Goal: Communication & Community: Ask a question

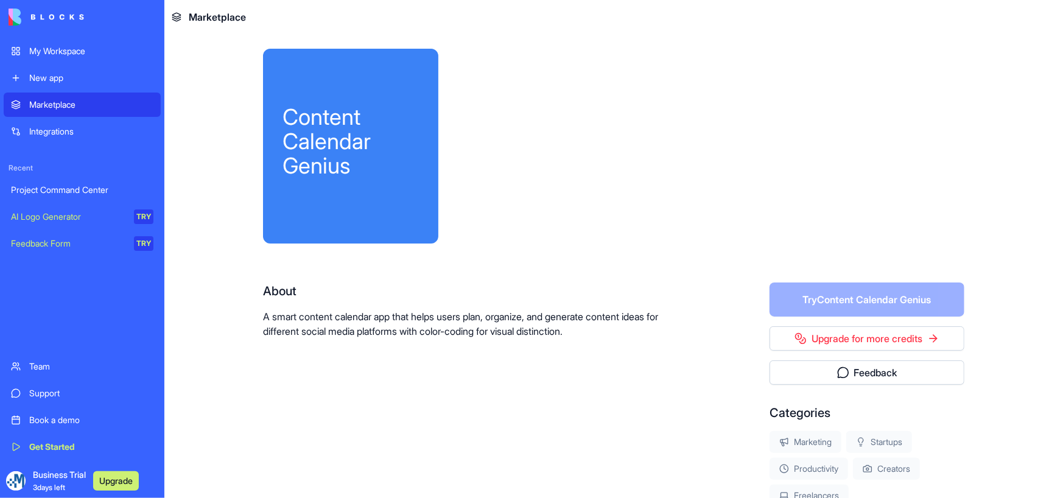
click at [340, 174] on div "Content Calendar Genius" at bounding box center [351, 141] width 136 height 73
click at [75, 48] on div "My Workspace" at bounding box center [91, 51] width 124 height 12
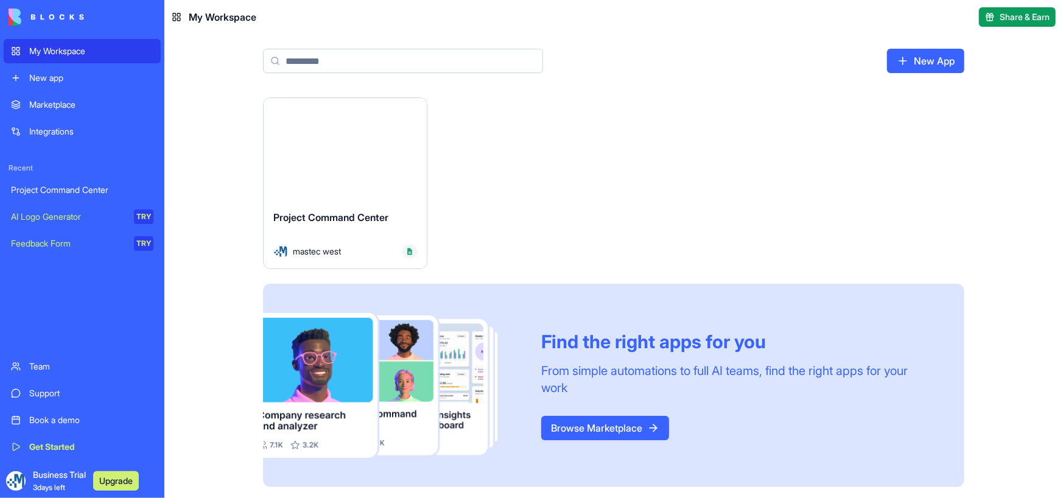
click at [49, 13] on img at bounding box center [47, 17] width 76 height 17
click at [343, 208] on div "Project Command Center mastec west" at bounding box center [345, 234] width 163 height 68
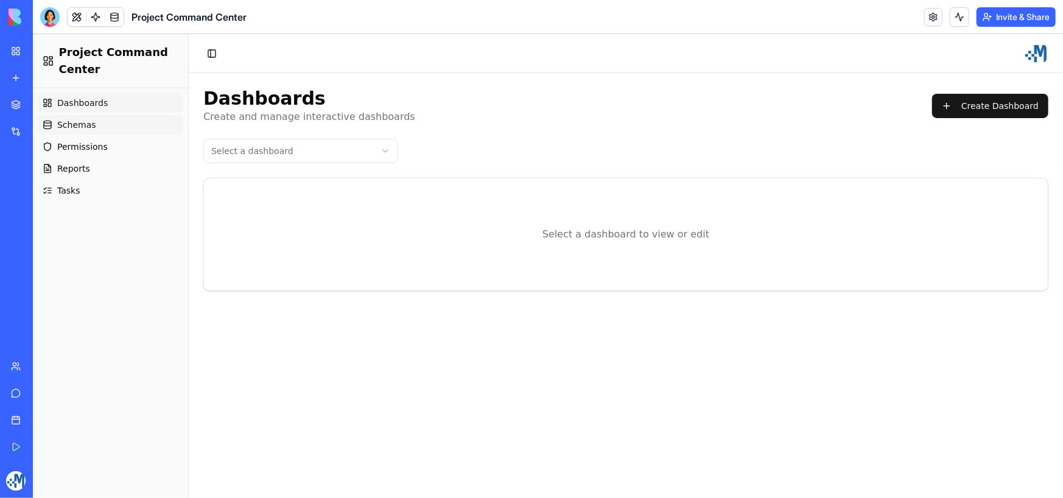
click at [79, 125] on span "Schemas" at bounding box center [76, 124] width 39 height 12
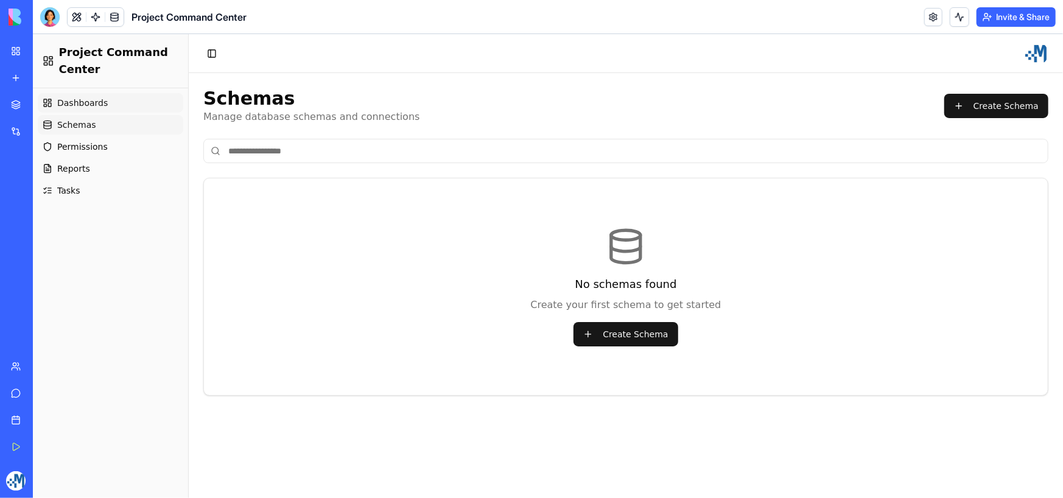
click at [88, 104] on span "Dashboards" at bounding box center [82, 102] width 51 height 12
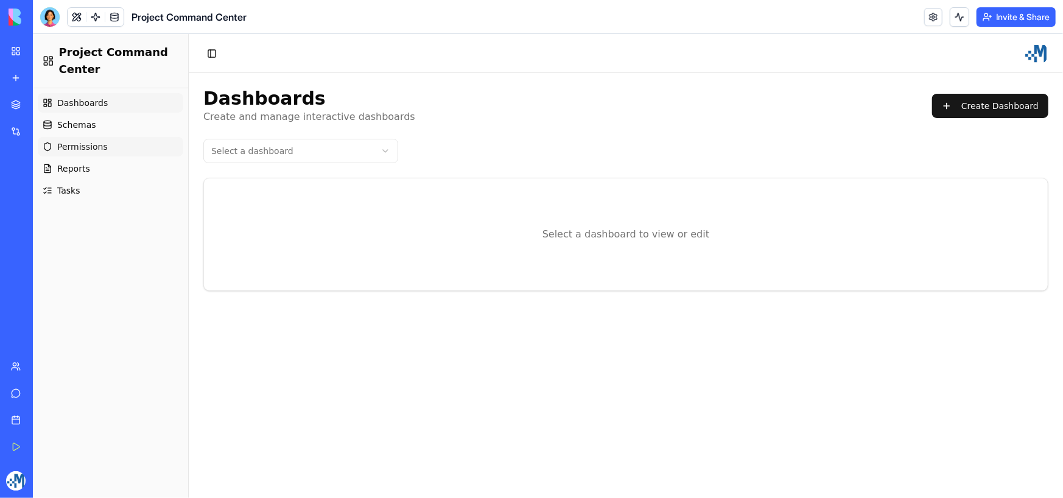
click at [79, 148] on span "Permissions" at bounding box center [82, 146] width 51 height 12
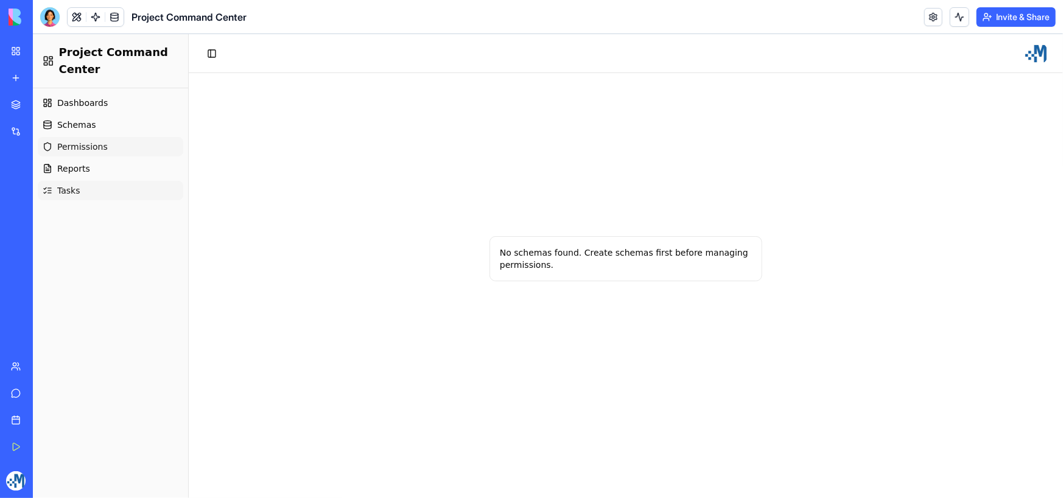
click at [69, 194] on span "Tasks" at bounding box center [68, 190] width 23 height 12
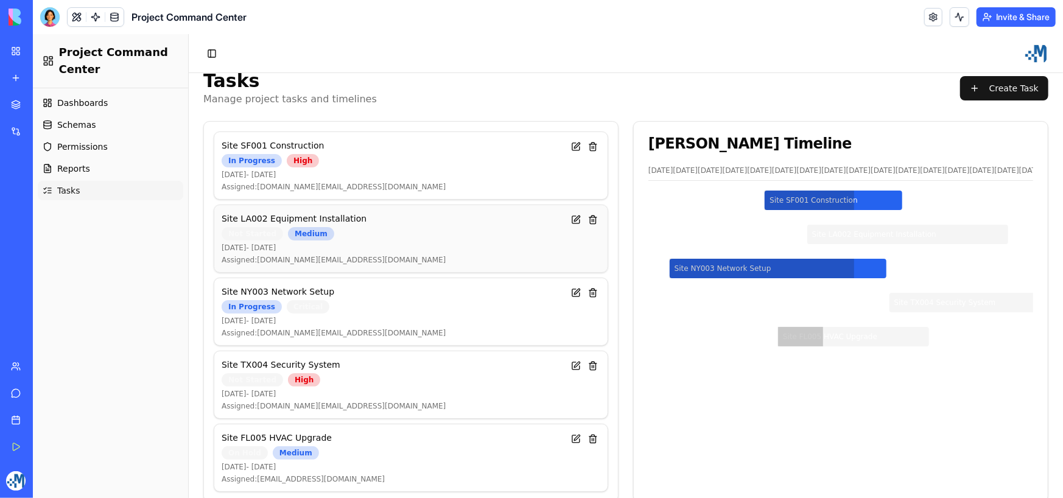
scroll to position [34, 0]
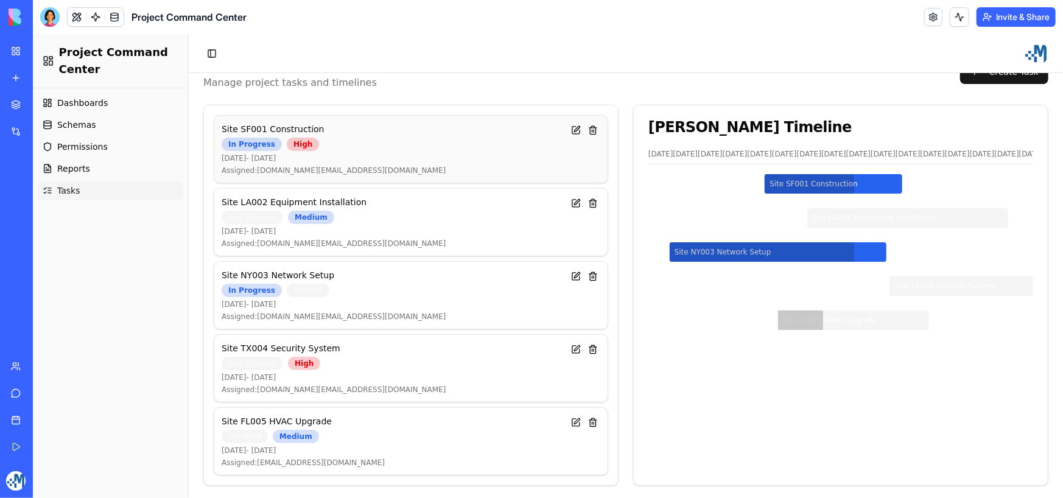
click at [348, 136] on div "Site SF001 Construction In Progress High Apr 14 - Jun 4, 2025 Assigned: demo.pm…" at bounding box center [392, 148] width 342 height 52
click at [570, 130] on button at bounding box center [575, 129] width 15 height 15
click at [573, 129] on button at bounding box center [575, 129] width 15 height 15
click at [570, 274] on button at bounding box center [575, 276] width 15 height 15
click at [572, 272] on button at bounding box center [575, 276] width 15 height 15
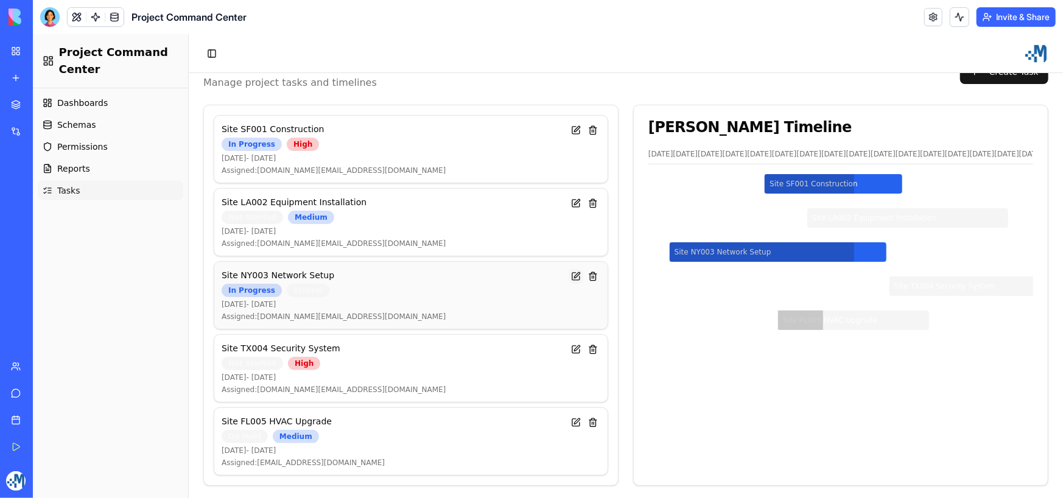
click at [572, 272] on button at bounding box center [575, 276] width 15 height 15
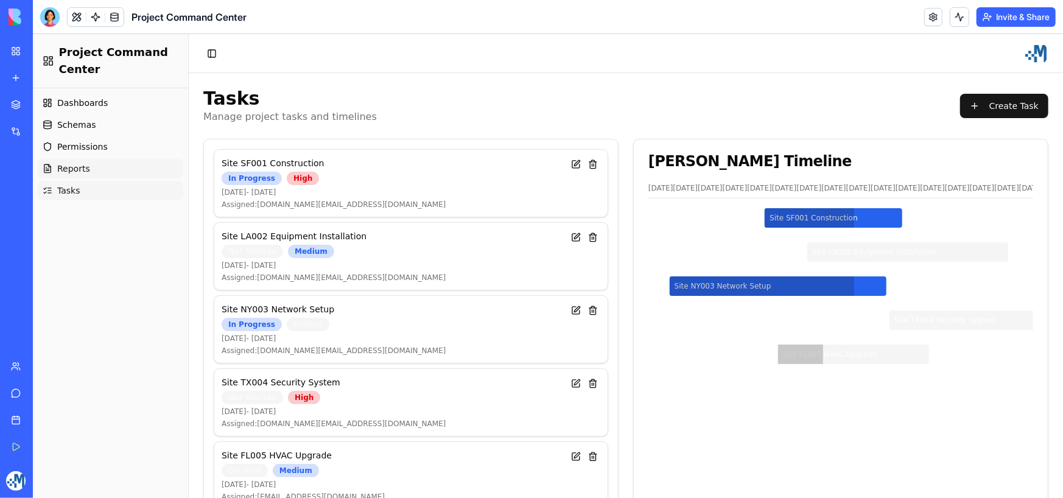
click at [73, 166] on span "Reports" at bounding box center [73, 168] width 33 height 12
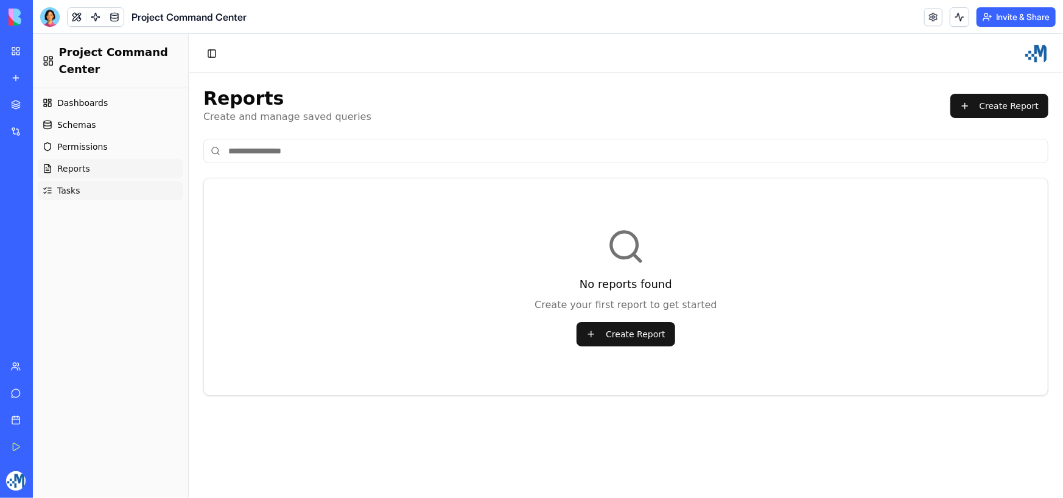
click at [73, 190] on span "Tasks" at bounding box center [68, 190] width 23 height 12
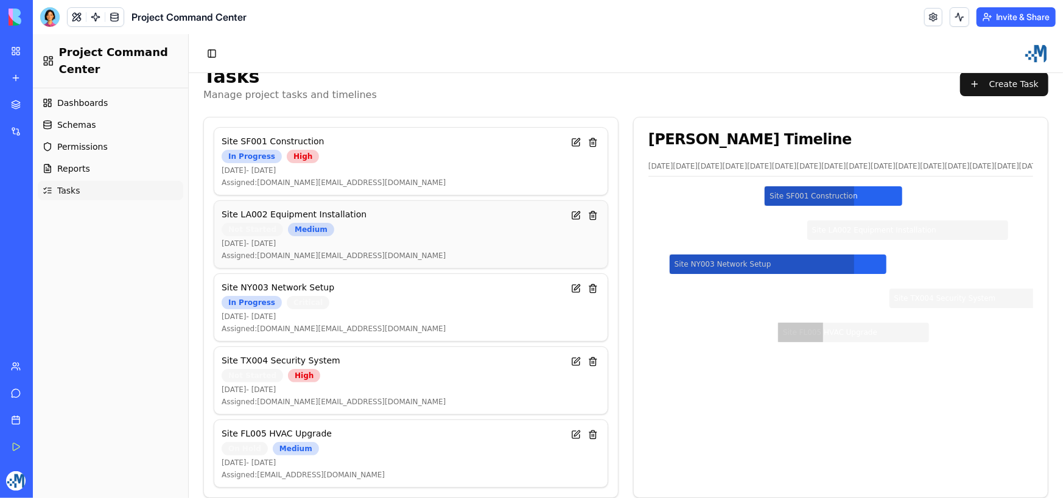
scroll to position [34, 0]
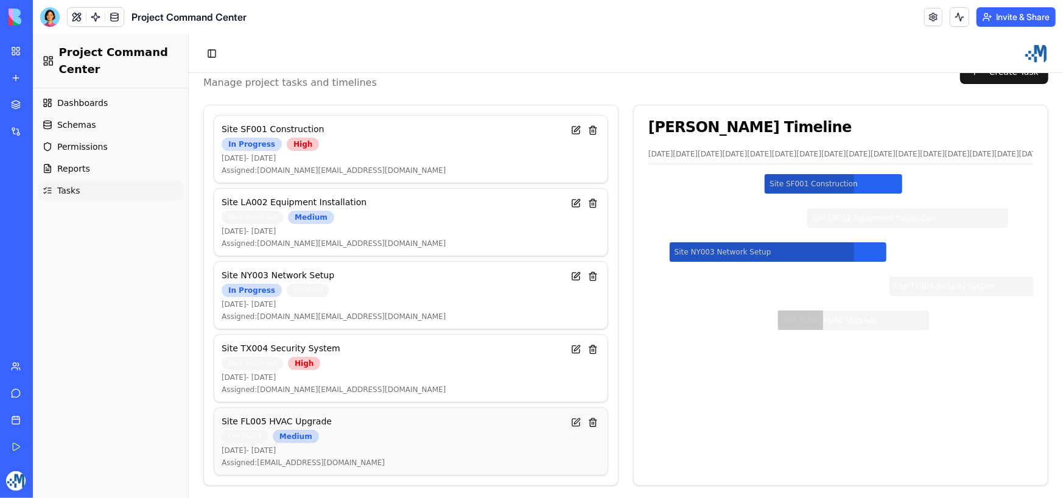
click at [572, 418] on button at bounding box center [575, 422] width 15 height 15
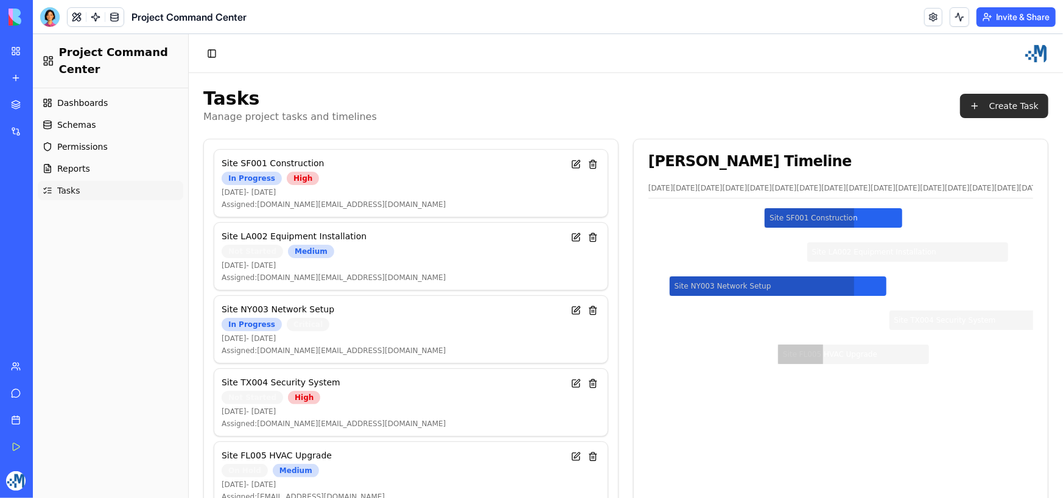
click at [966, 100] on button "Create Task" at bounding box center [1004, 105] width 88 height 24
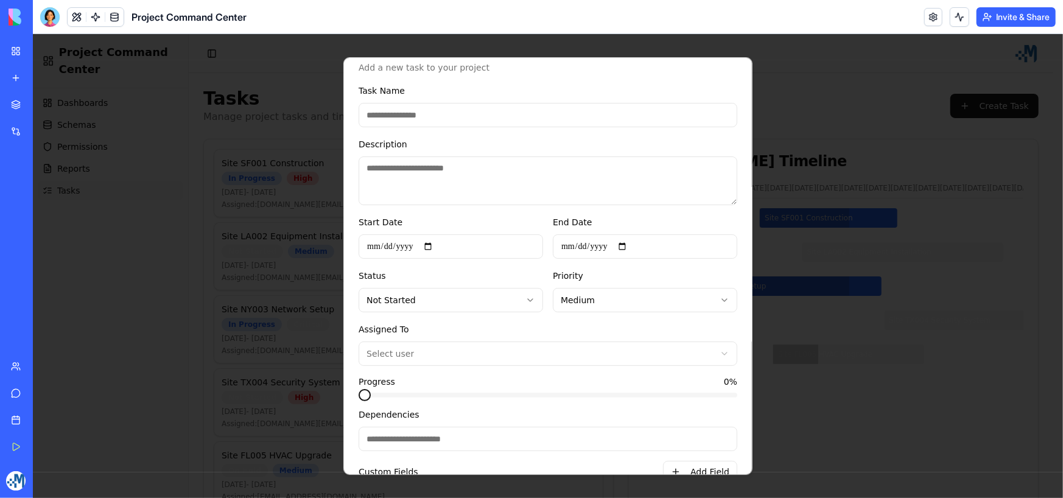
scroll to position [86, 0]
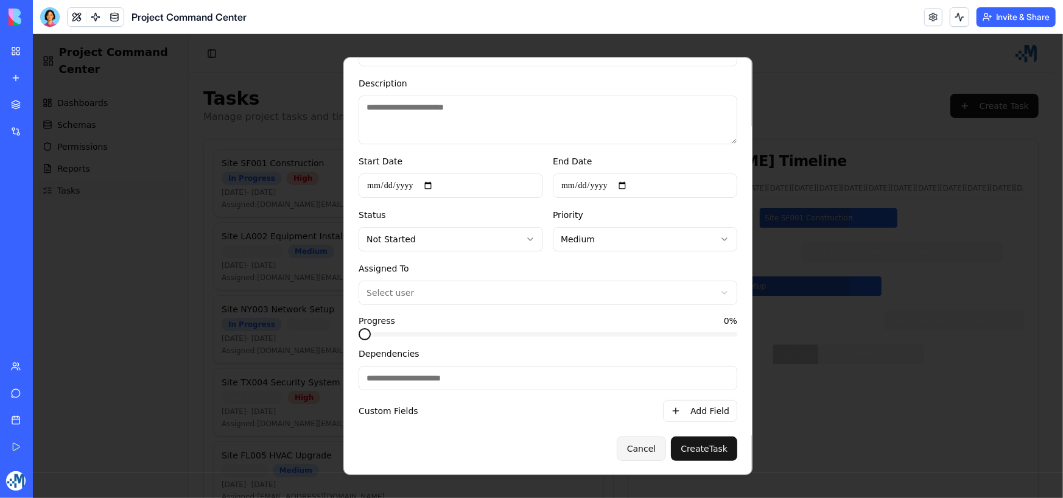
click at [643, 446] on button "Cancel" at bounding box center [640, 448] width 49 height 24
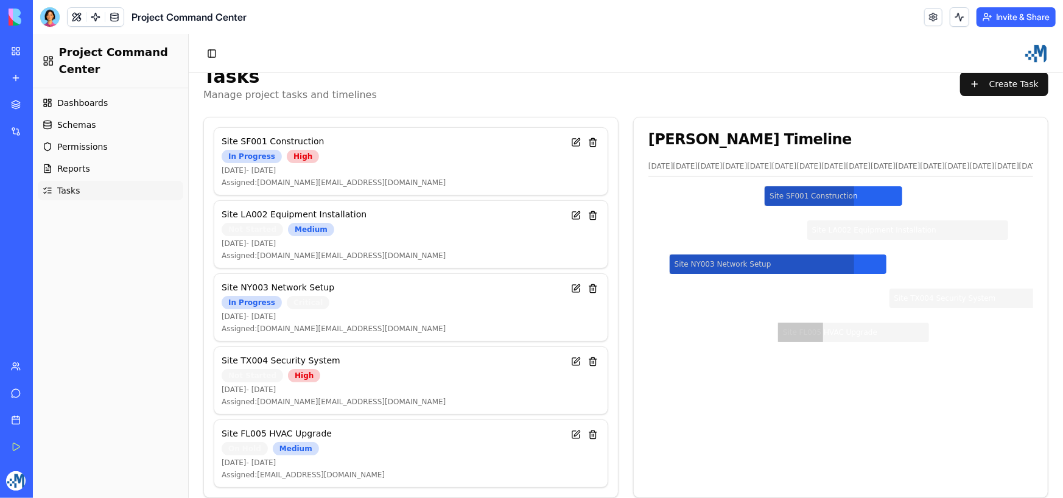
scroll to position [34, 0]
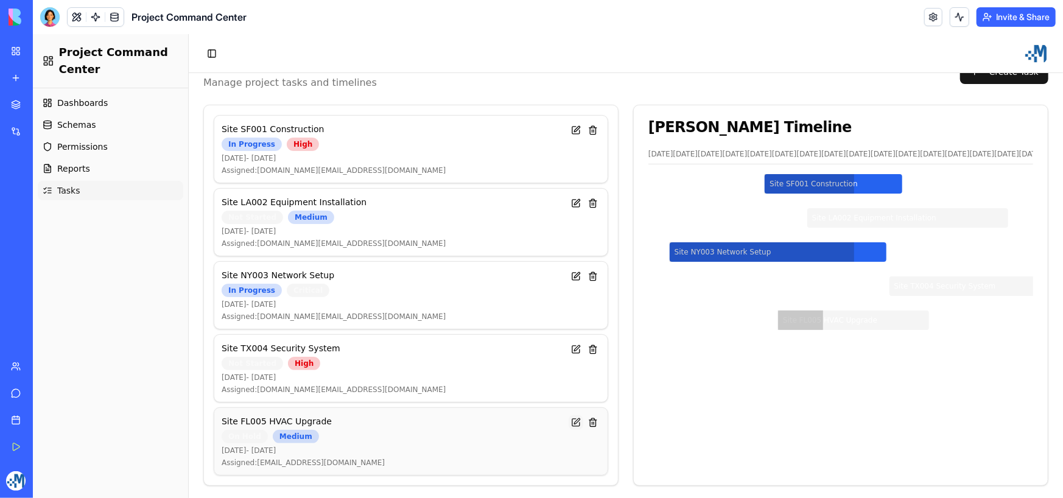
click at [571, 420] on button at bounding box center [575, 422] width 15 height 15
click at [589, 420] on button at bounding box center [592, 422] width 15 height 15
click at [209, 57] on button "Toggle Sidebar" at bounding box center [211, 52] width 17 height 17
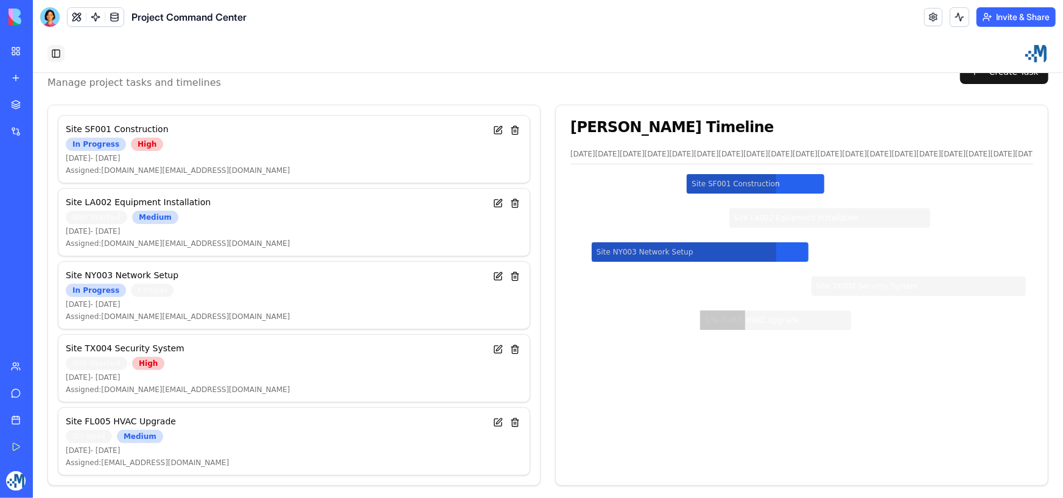
click at [53, 48] on button "Toggle Sidebar" at bounding box center [55, 52] width 17 height 17
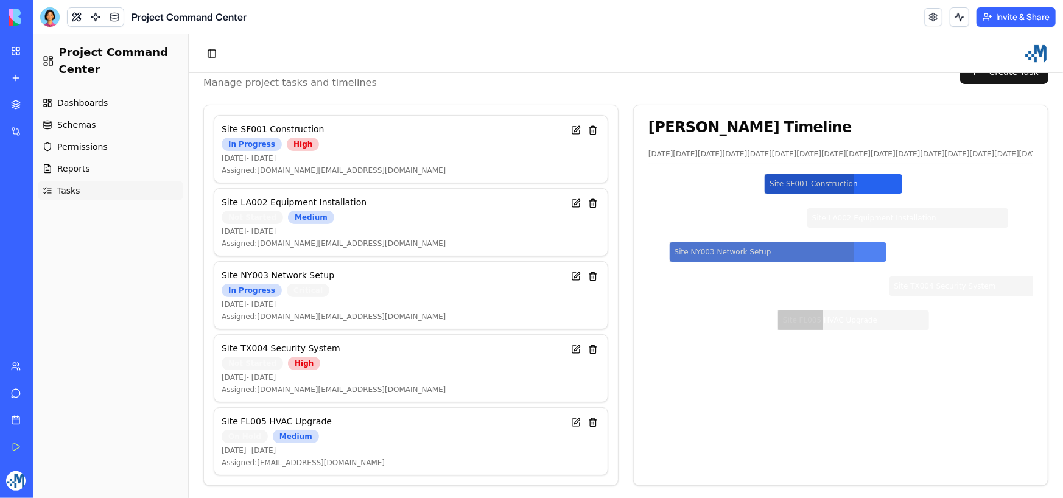
click at [710, 261] on div at bounding box center [761, 251] width 185 height 19
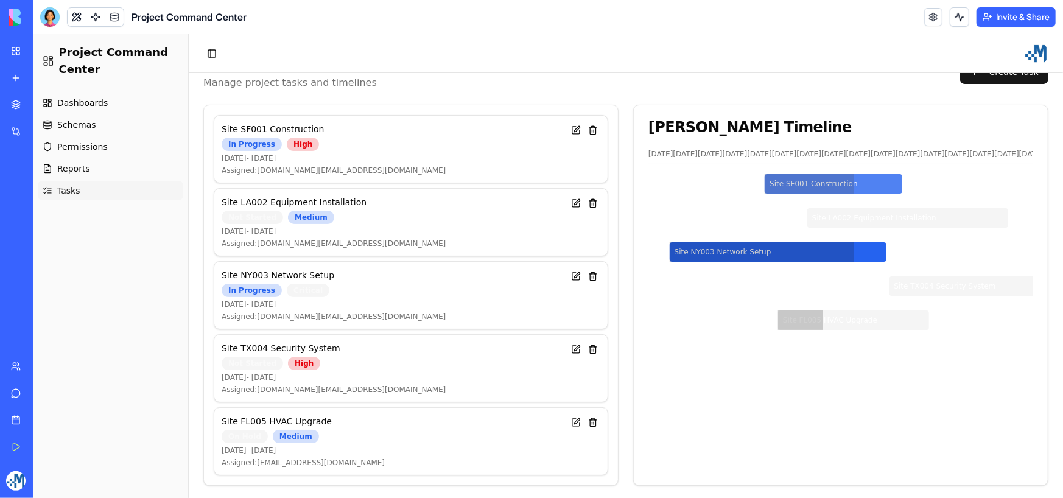
click at [828, 193] on div at bounding box center [809, 183] width 90 height 19
click at [111, 19] on link at bounding box center [114, 17] width 18 height 18
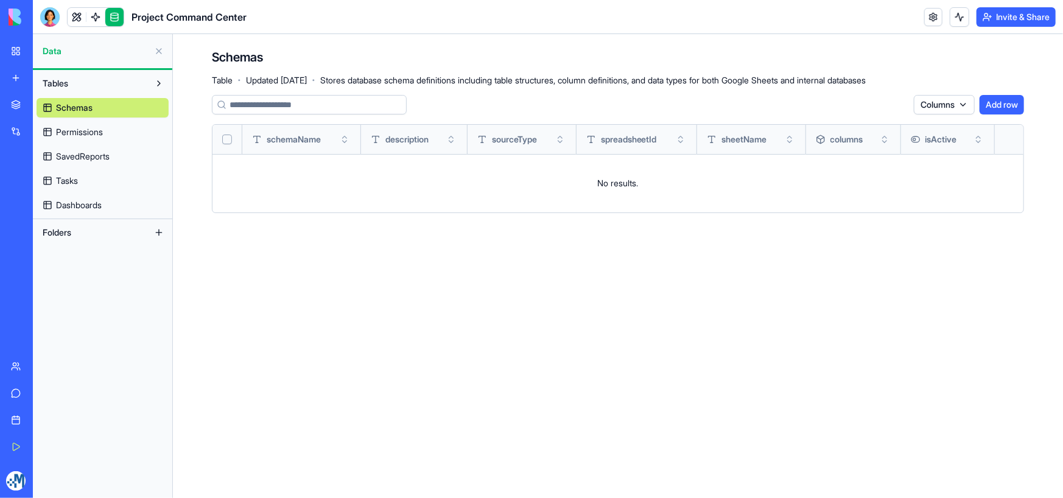
click at [113, 18] on link at bounding box center [114, 17] width 18 height 18
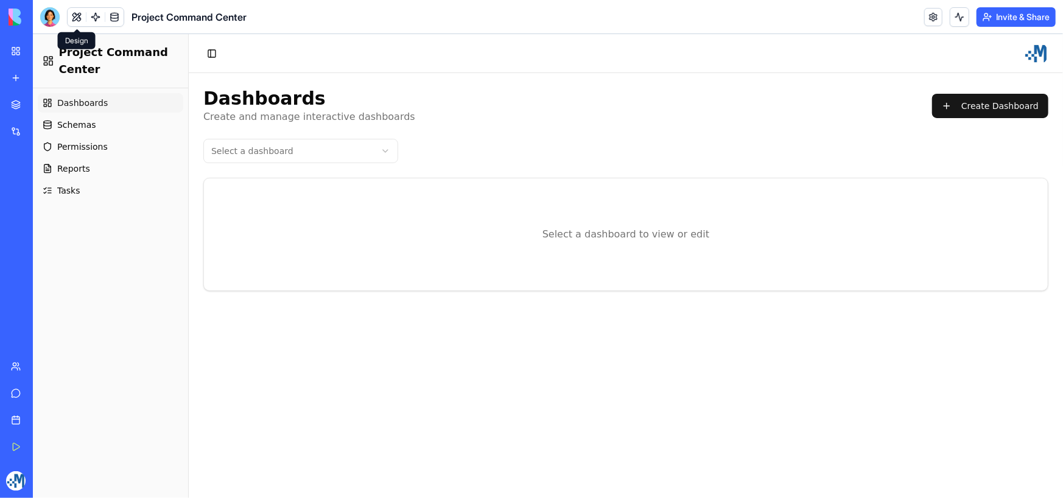
click at [75, 18] on button at bounding box center [77, 17] width 18 height 18
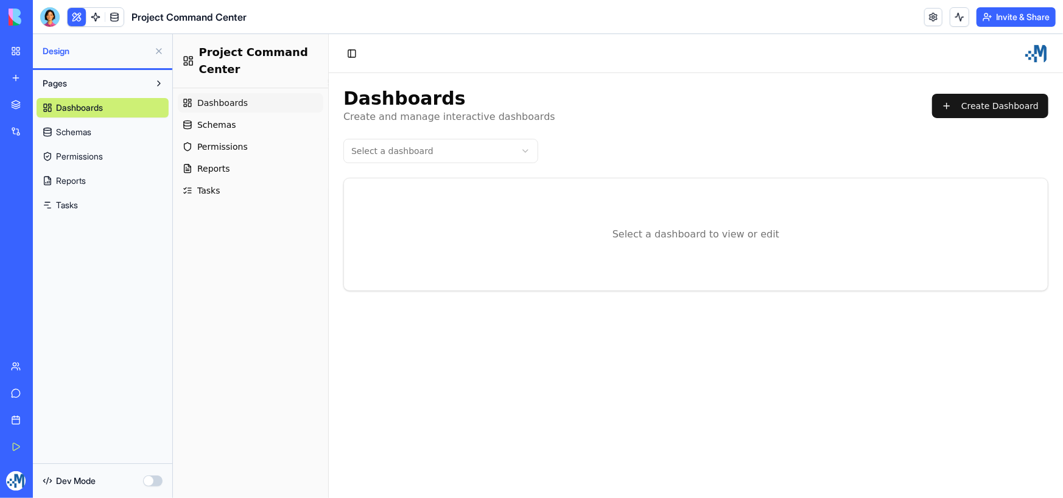
click at [94, 153] on span "Permissions" at bounding box center [79, 156] width 47 height 12
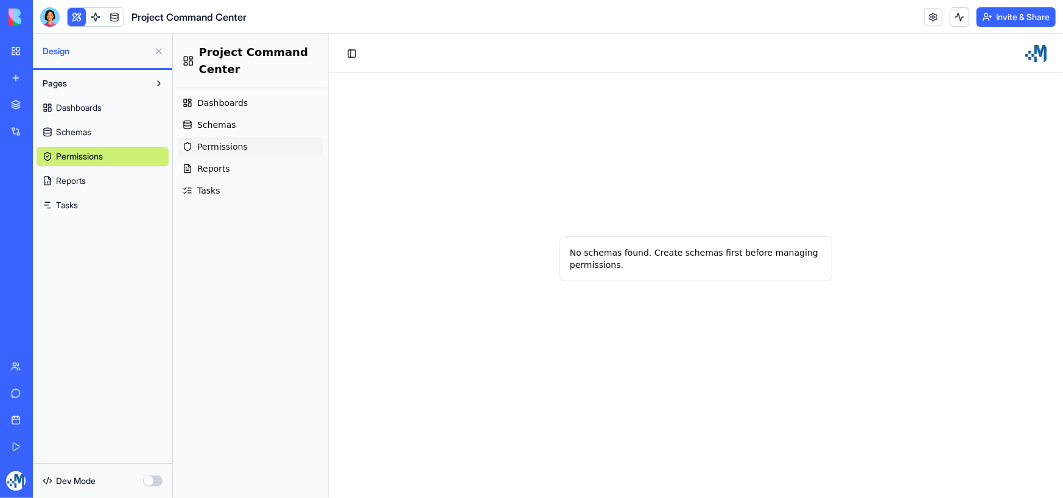
click at [227, 147] on span "Permissions" at bounding box center [222, 146] width 51 height 12
click at [217, 172] on span "Reports" at bounding box center [213, 168] width 33 height 12
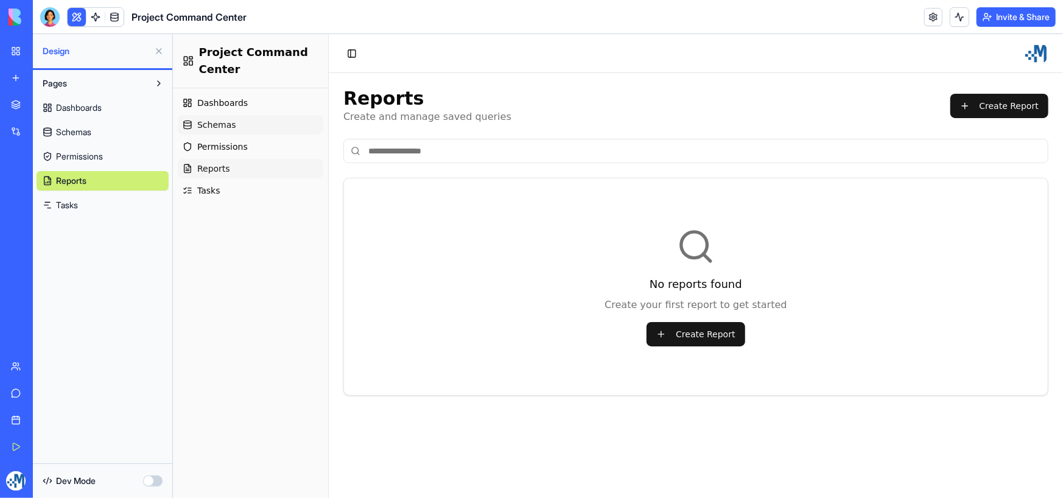
click at [221, 122] on span "Schemas" at bounding box center [216, 124] width 39 height 12
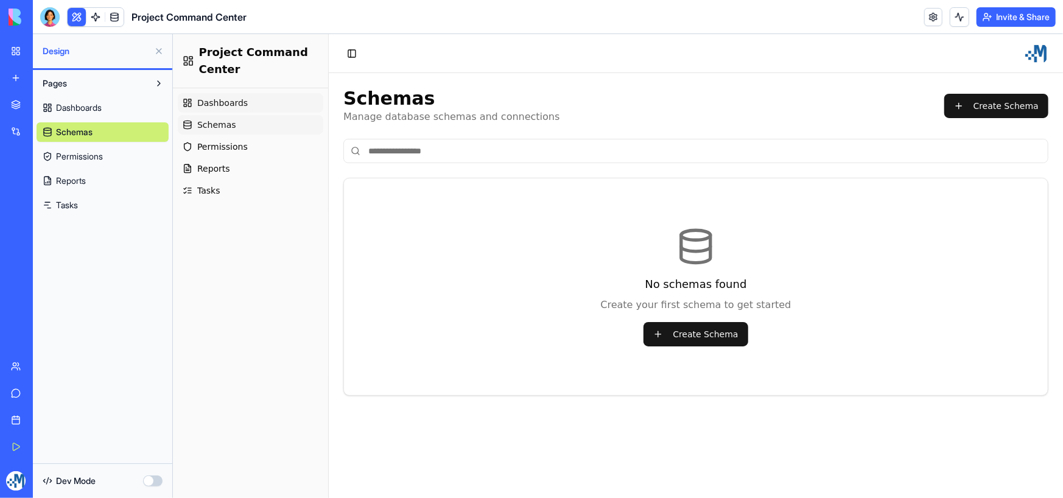
click at [221, 102] on span "Dashboards" at bounding box center [222, 102] width 51 height 12
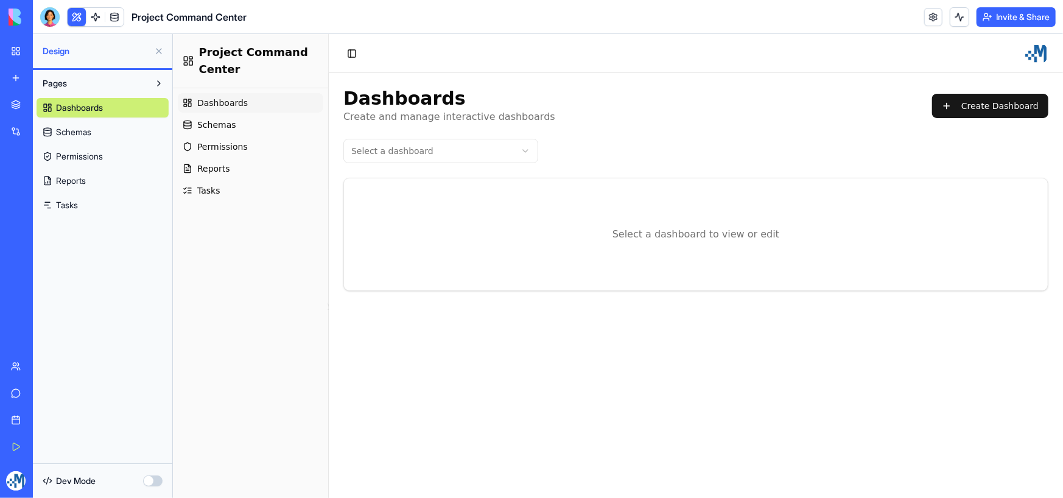
click at [85, 202] on link "Tasks" at bounding box center [103, 204] width 132 height 19
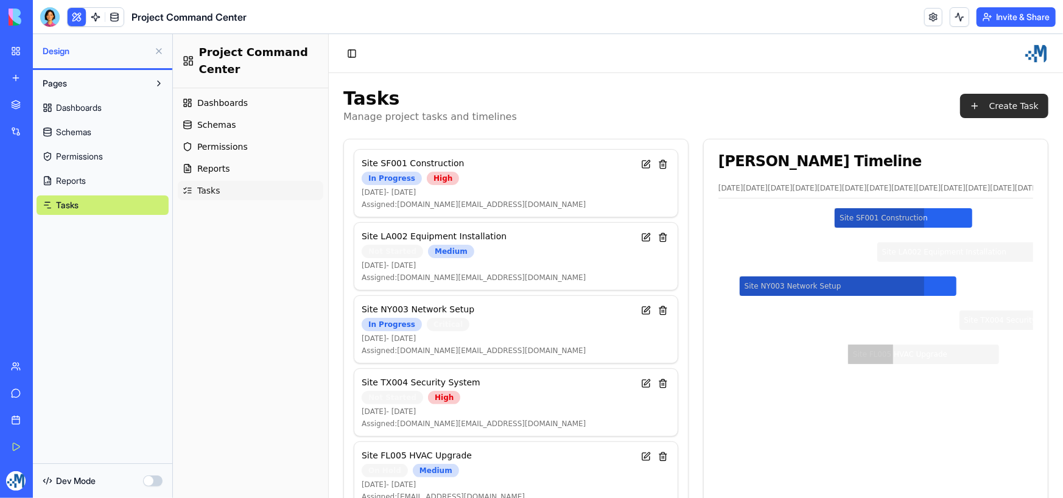
click at [1005, 105] on button "Create Task" at bounding box center [1004, 105] width 88 height 24
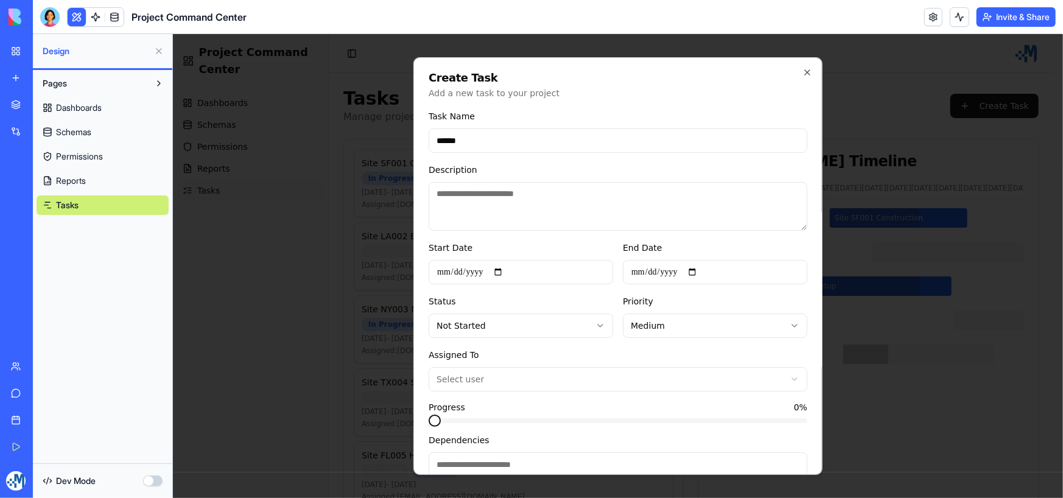
type input "******"
click at [505, 271] on input "Start Date" at bounding box center [520, 271] width 185 height 24
type input "**********"
click at [695, 267] on input "End Date" at bounding box center [714, 271] width 185 height 24
type input "**********"
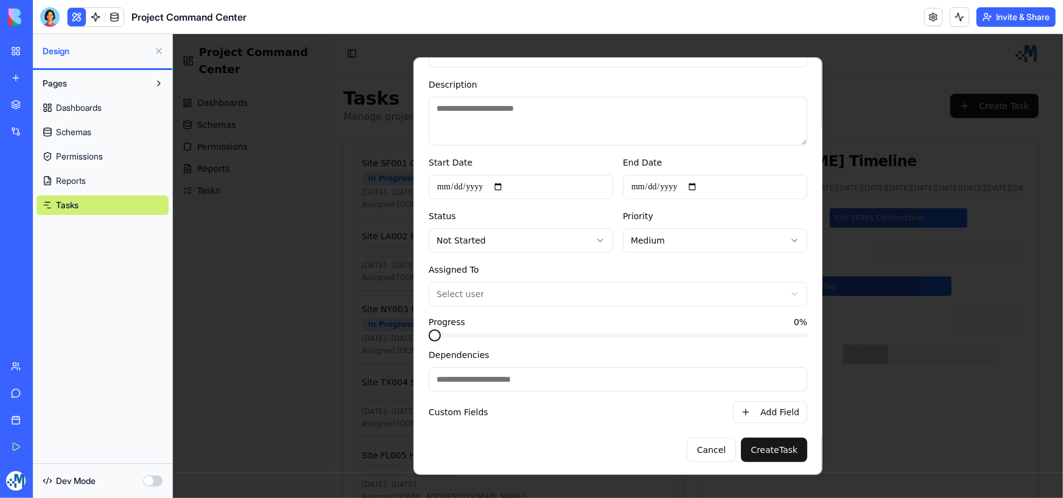
scroll to position [86, 0]
click at [763, 443] on button "Create Task" at bounding box center [774, 448] width 66 height 24
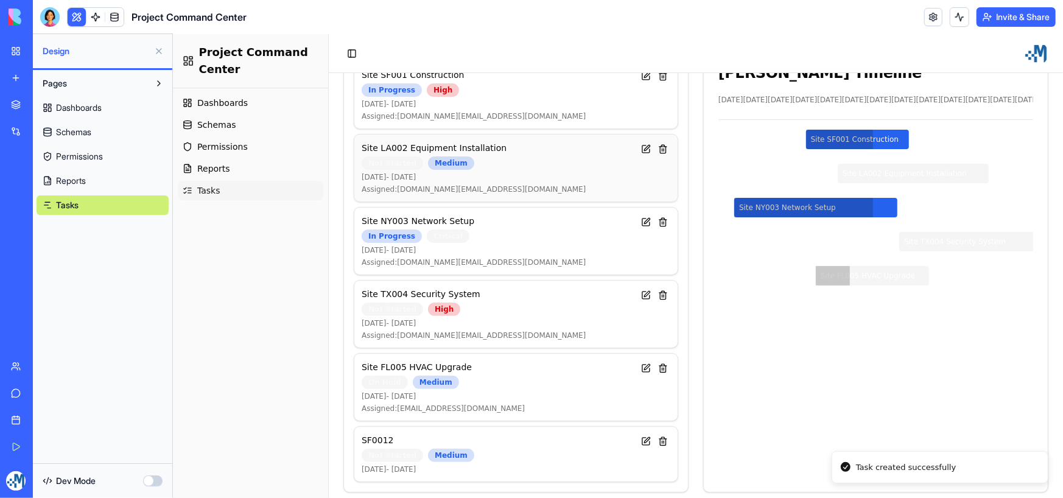
scroll to position [95, 0]
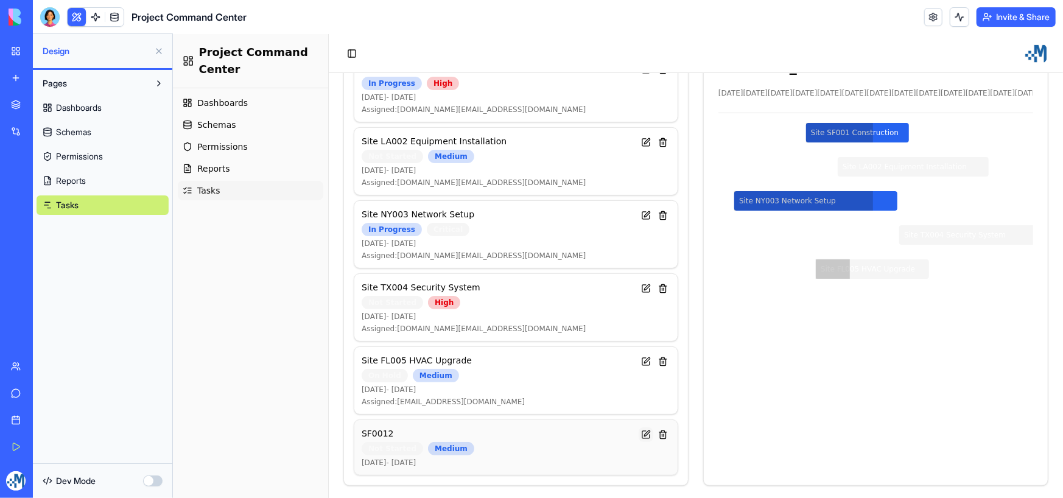
click at [642, 431] on button at bounding box center [645, 434] width 15 height 15
click at [641, 431] on button at bounding box center [645, 434] width 15 height 15
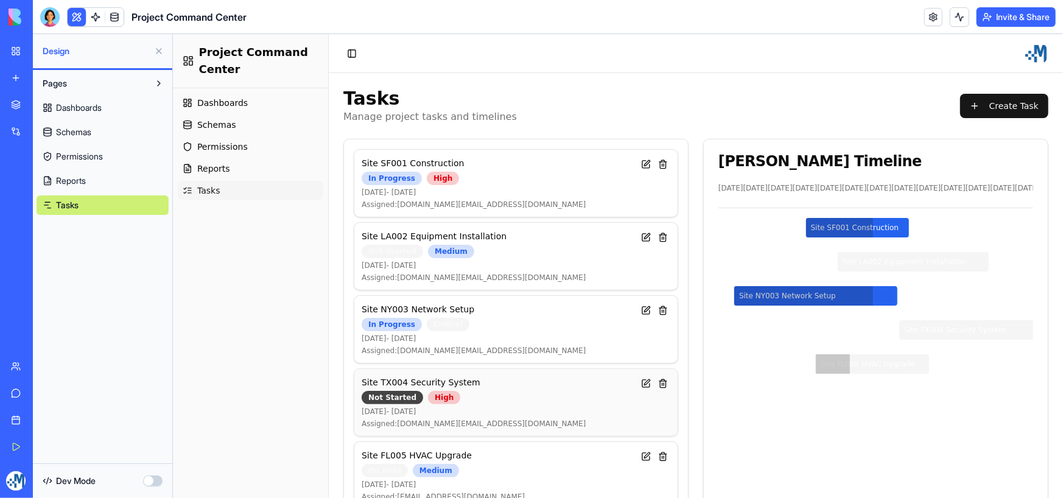
scroll to position [0, 0]
click at [45, 49] on div "My Workspace" at bounding box center [37, 51] width 16 height 12
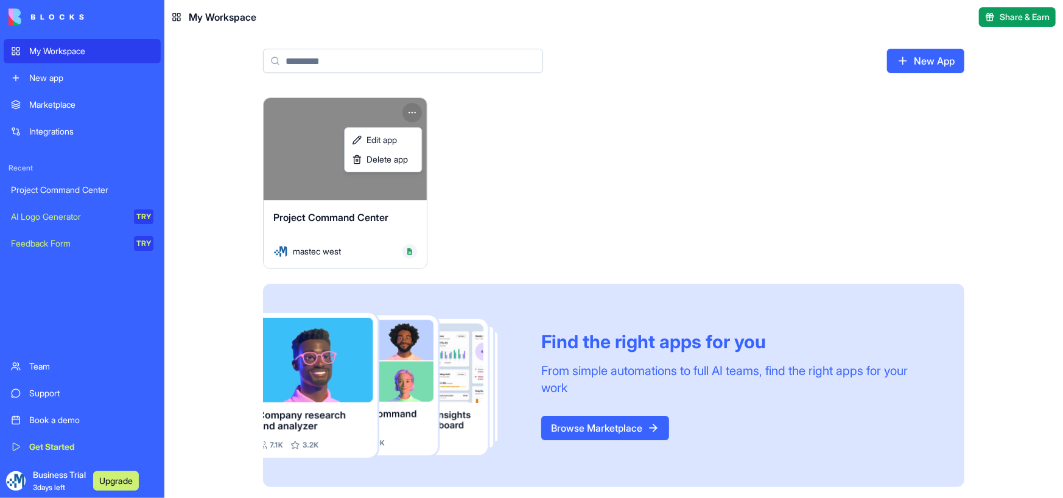
click at [414, 110] on html "My Workspace New app Marketplace Integrations Recent Project Command Center AI …" at bounding box center [531, 249] width 1063 height 498
click at [391, 160] on span "Delete app" at bounding box center [387, 159] width 41 height 12
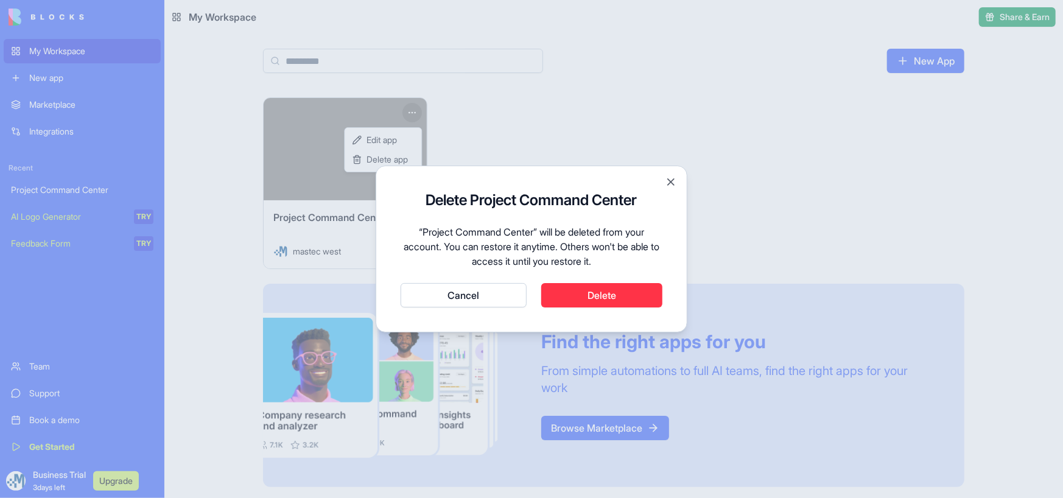
click at [588, 293] on button "Delete" at bounding box center [602, 295] width 122 height 24
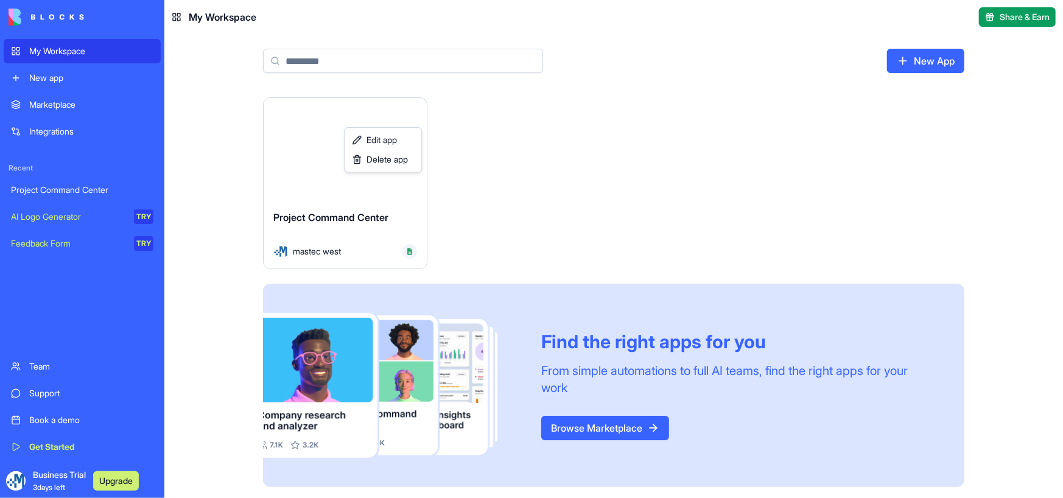
click at [48, 475] on html "My Workspace New app Marketplace Integrations Recent Project Command Center AI …" at bounding box center [531, 249] width 1063 height 498
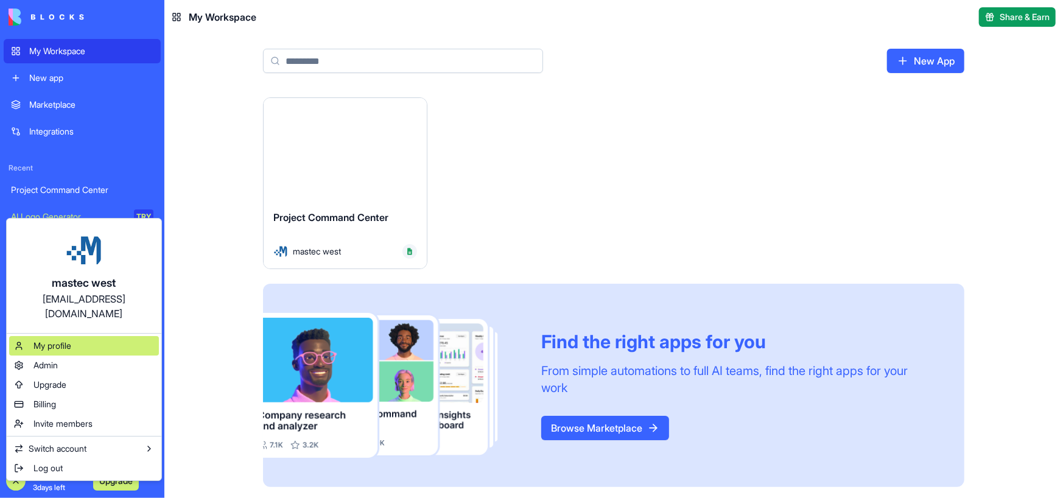
click at [58, 340] on span "My profile" at bounding box center [52, 346] width 38 height 12
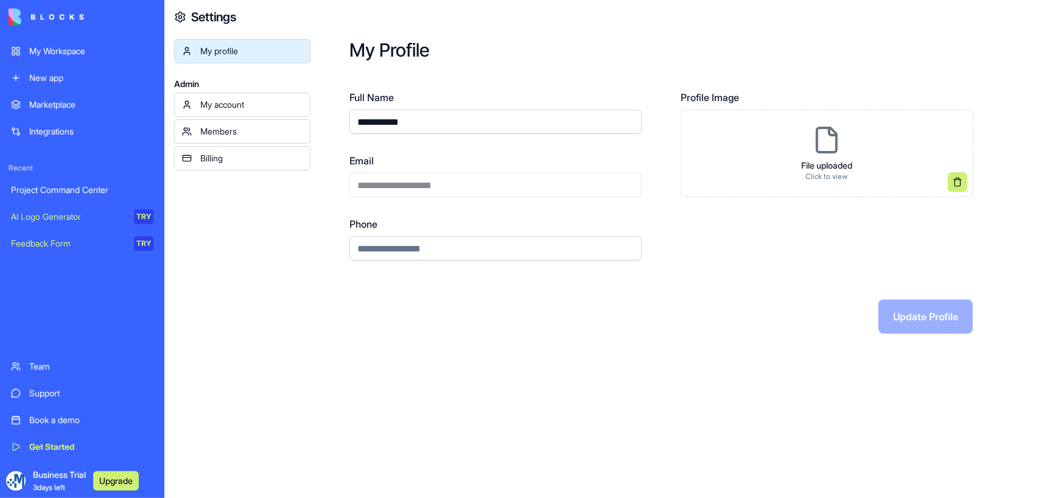
click at [264, 102] on div "My account" at bounding box center [251, 105] width 102 height 12
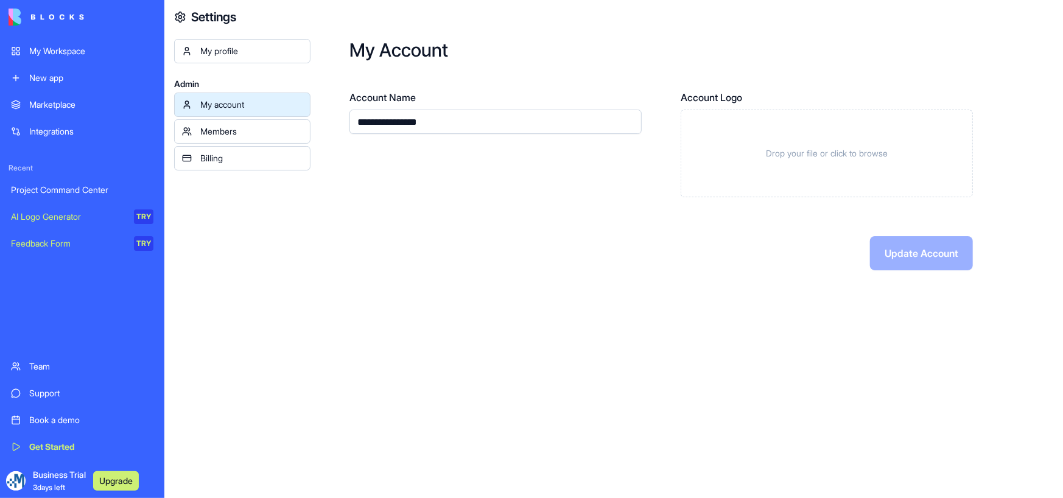
click at [255, 158] on div "Billing" at bounding box center [251, 158] width 102 height 12
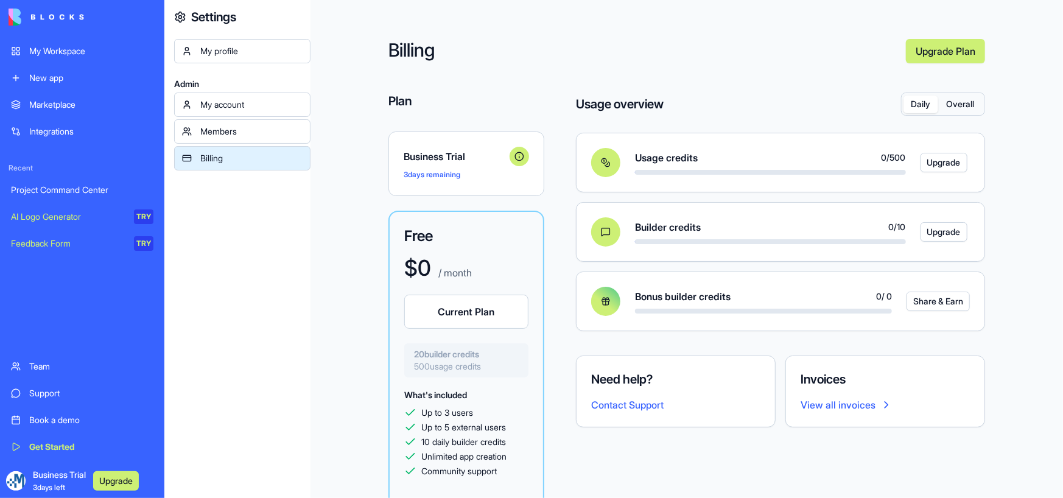
click at [492, 310] on button "Current Plan" at bounding box center [466, 312] width 124 height 34
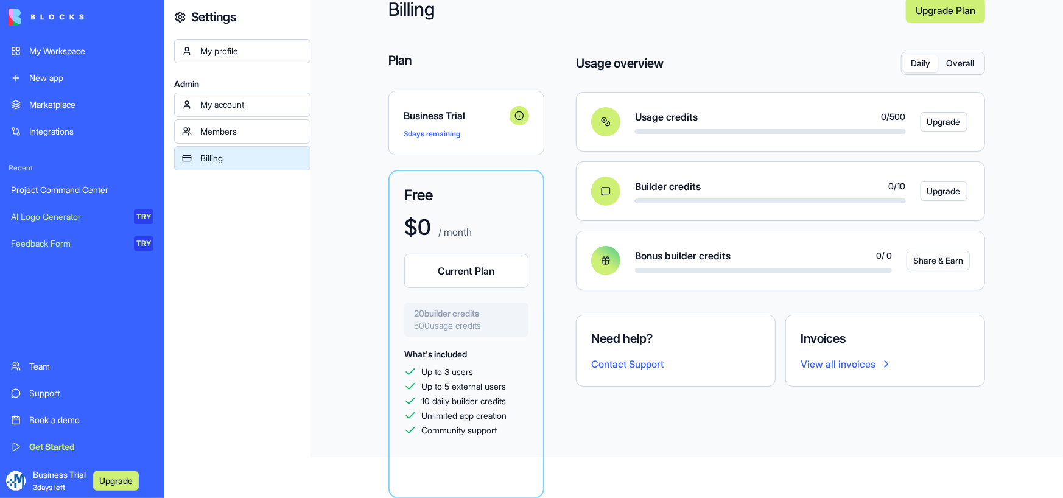
click at [241, 127] on div "Members" at bounding box center [251, 131] width 102 height 12
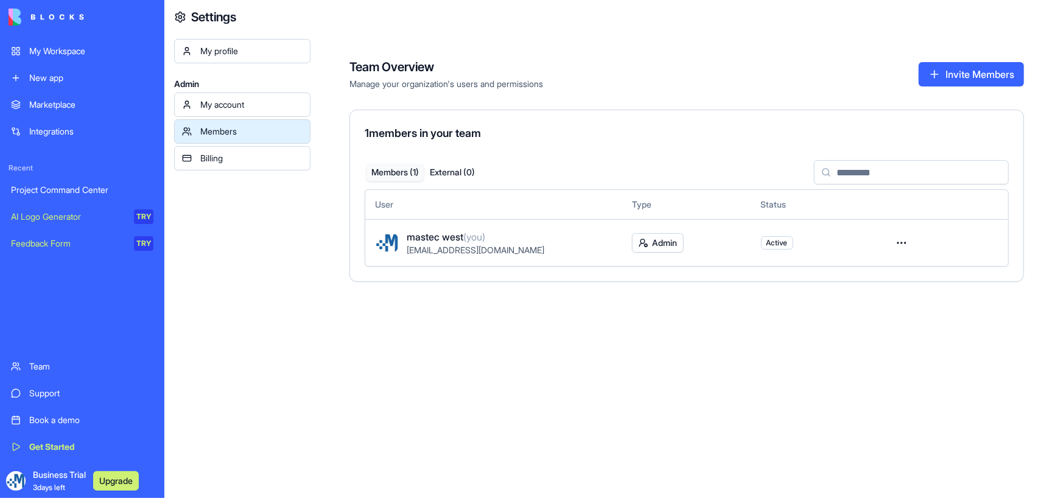
click at [249, 105] on div "My account" at bounding box center [251, 105] width 102 height 12
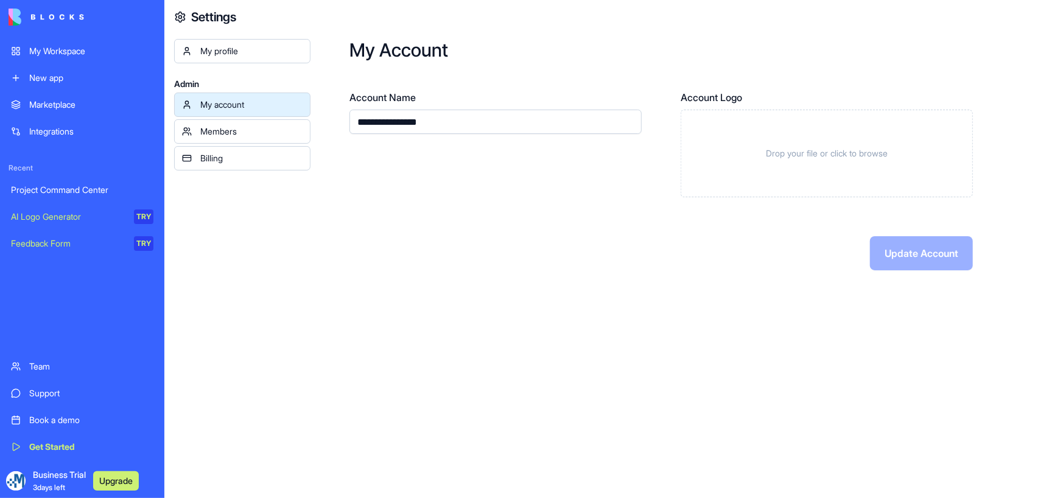
click at [250, 52] on div "My profile" at bounding box center [251, 51] width 102 height 12
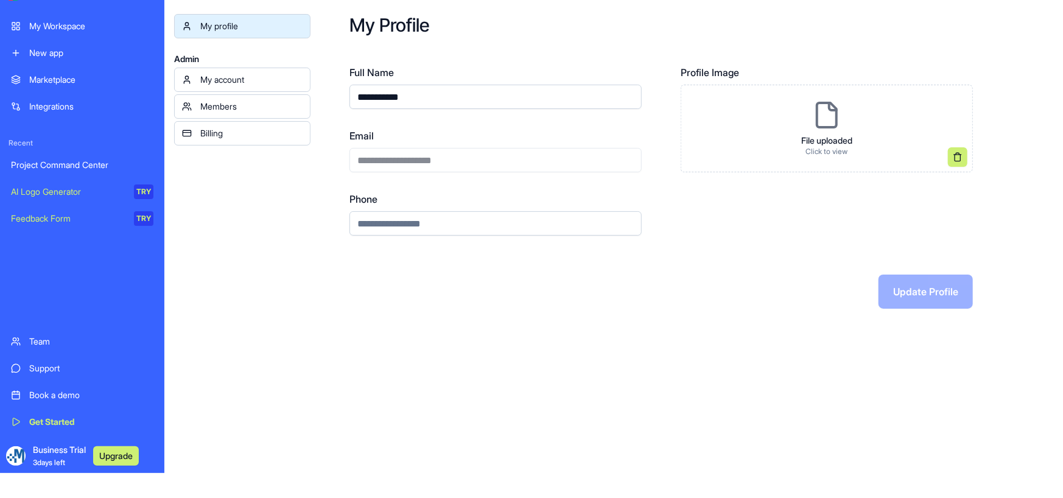
scroll to position [38, 0]
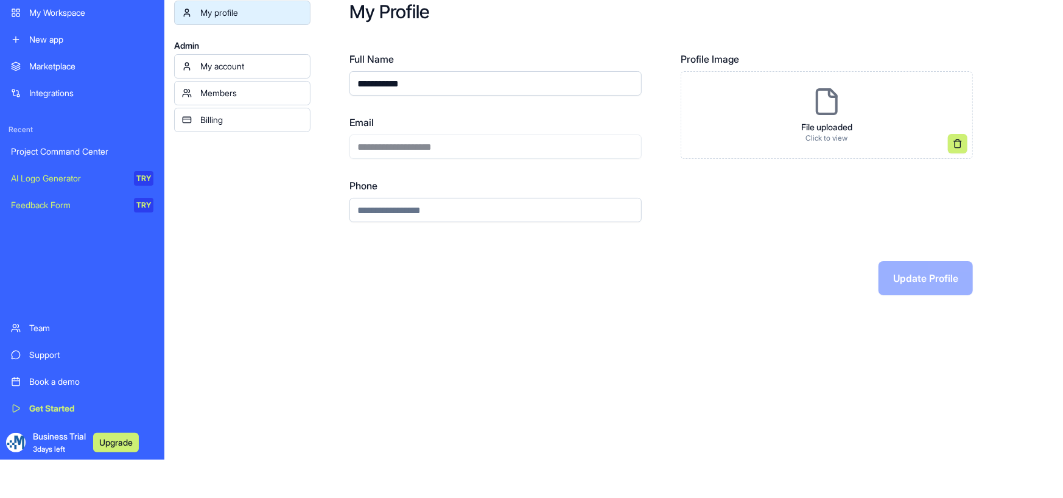
click at [51, 353] on div "Support" at bounding box center [91, 355] width 124 height 12
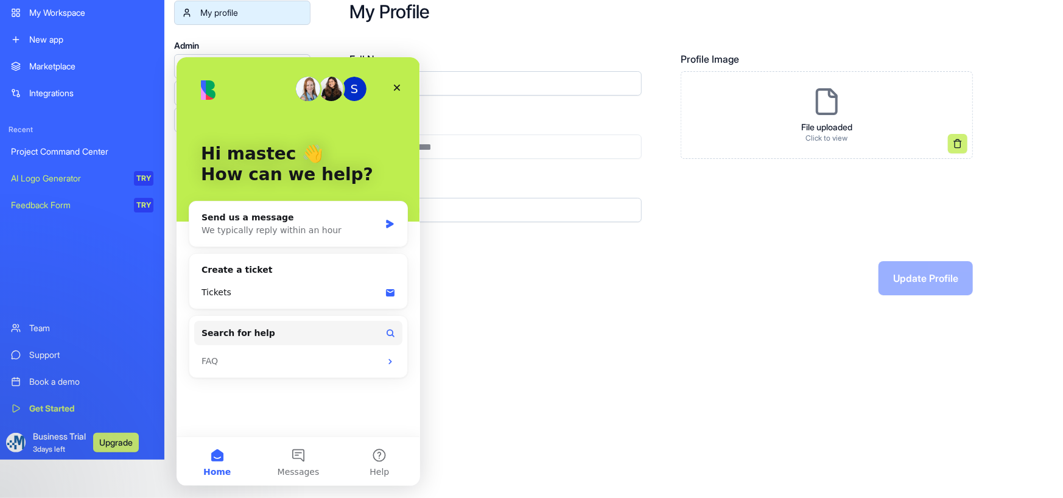
scroll to position [0, 0]
click at [395, 87] on icon "Close" at bounding box center [396, 87] width 7 height 7
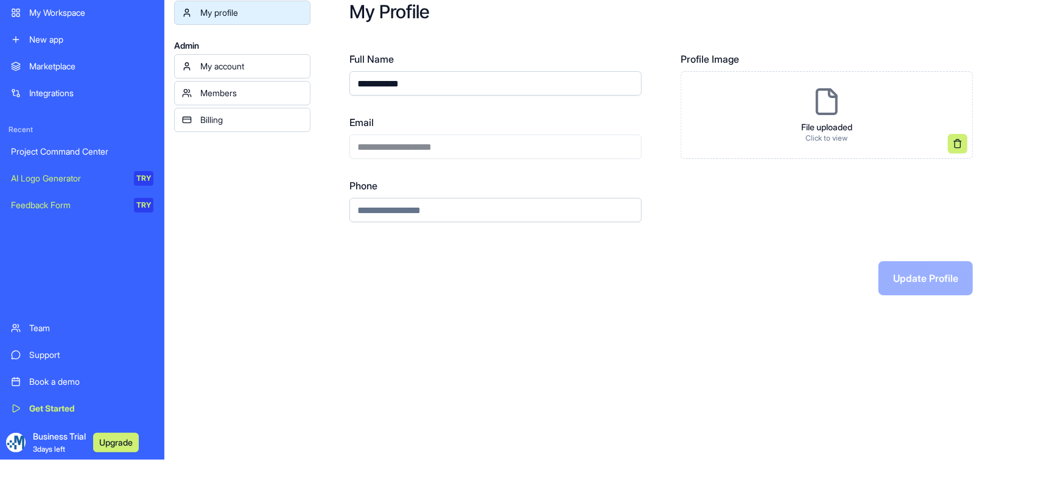
click at [47, 355] on div "Support" at bounding box center [91, 355] width 124 height 12
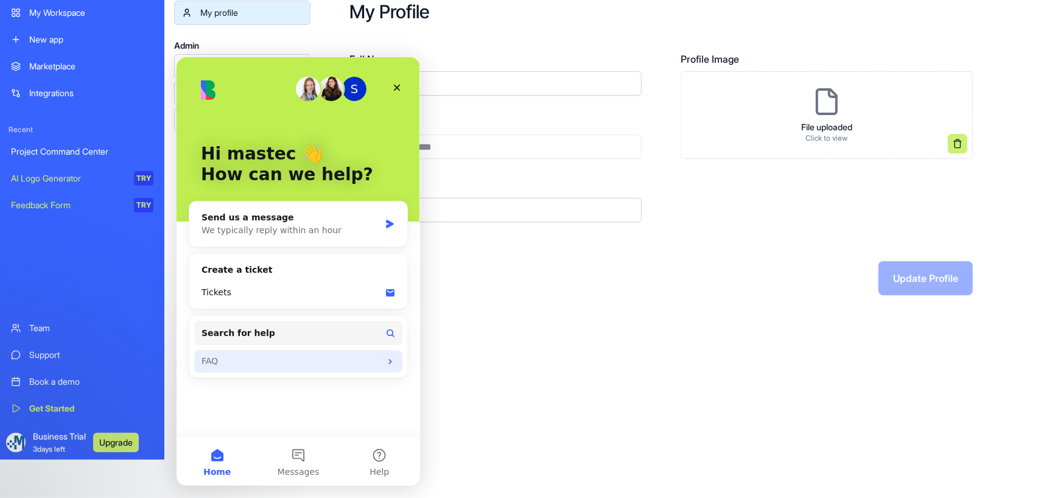
click at [281, 360] on div "FAQ" at bounding box center [290, 360] width 179 height 13
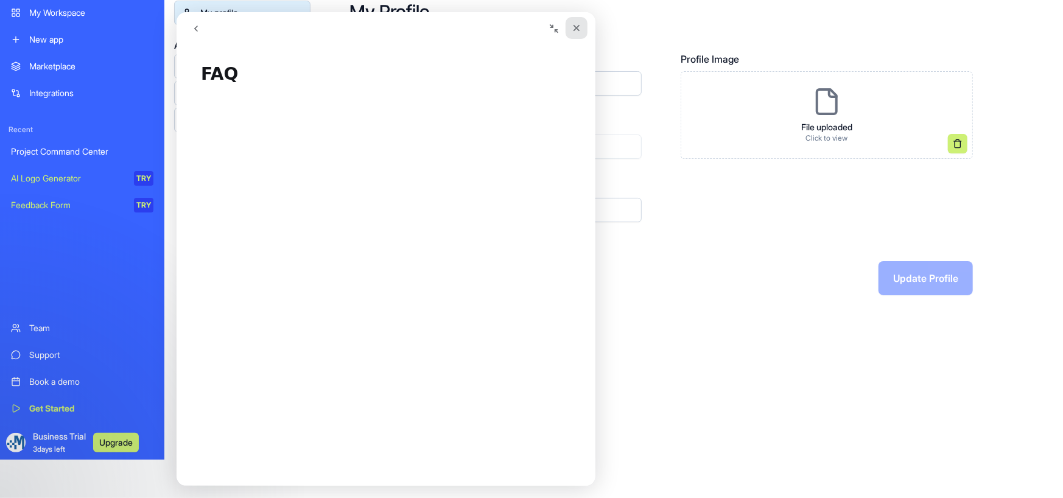
click at [578, 28] on icon "Close" at bounding box center [576, 28] width 10 height 10
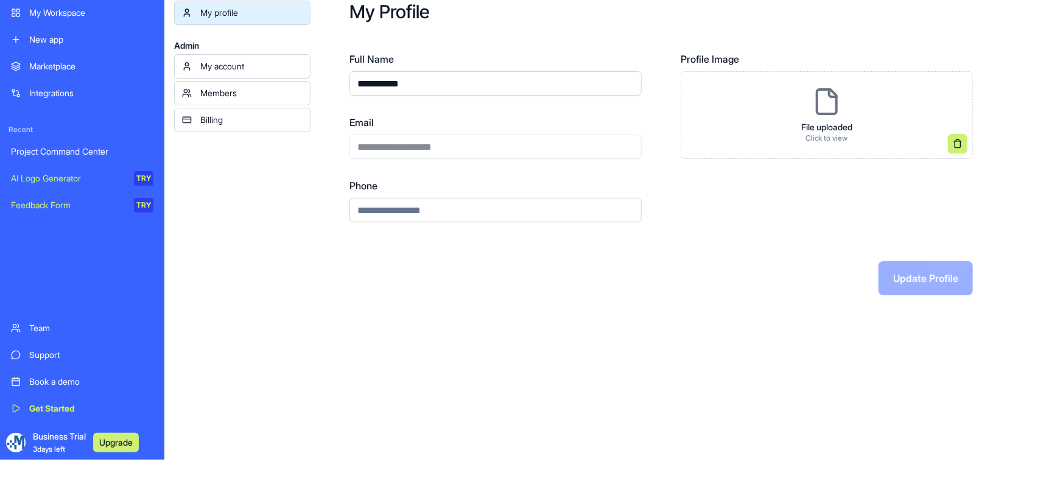
click at [49, 345] on link "Support" at bounding box center [82, 355] width 157 height 24
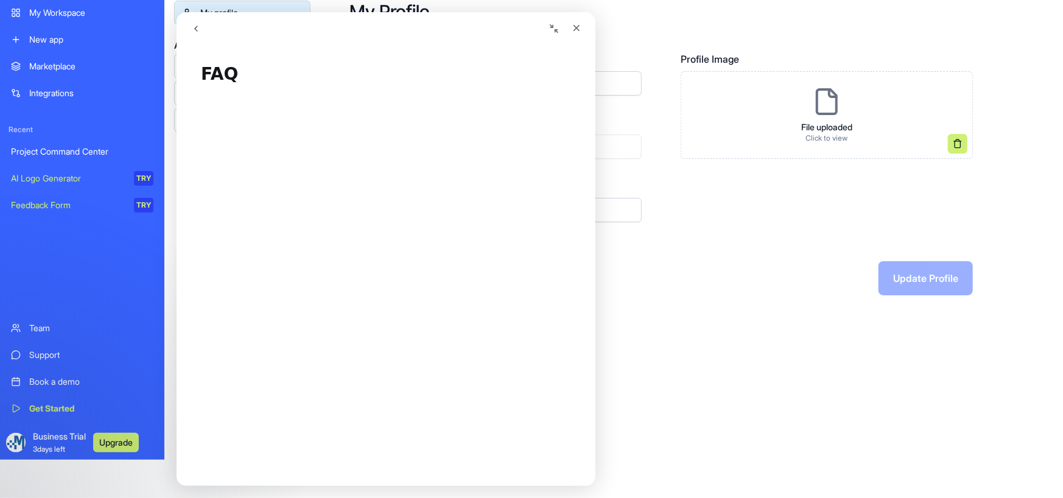
click at [196, 30] on icon "go back" at bounding box center [196, 29] width 4 height 6
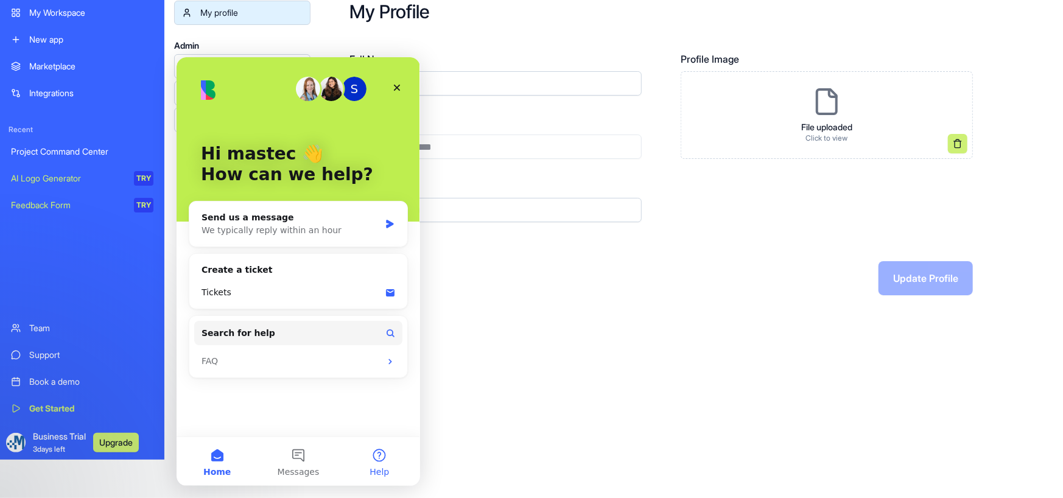
click at [380, 456] on button "Help" at bounding box center [379, 461] width 81 height 49
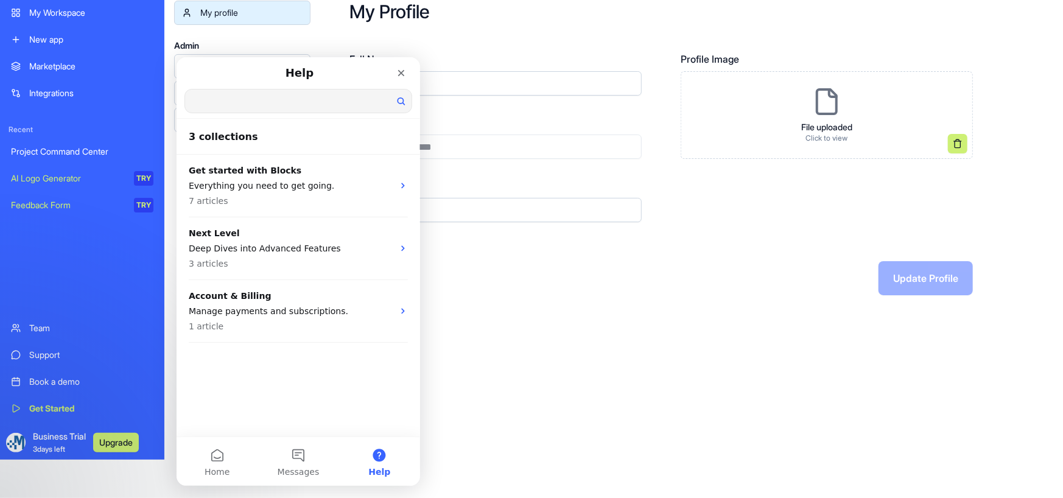
click at [242, 102] on input "Search for help" at bounding box center [298, 100] width 227 height 23
type input "**********"
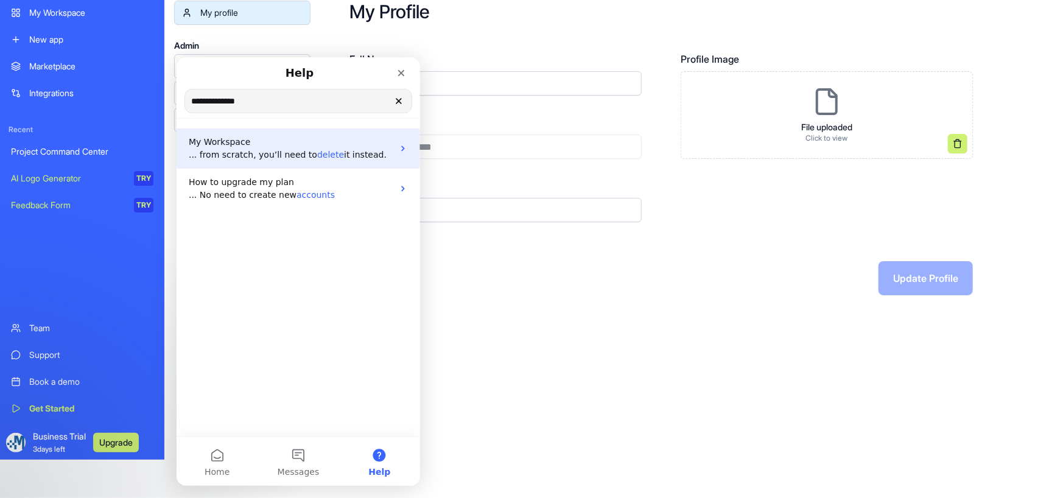
click at [317, 157] on span "delete" at bounding box center [330, 154] width 27 height 10
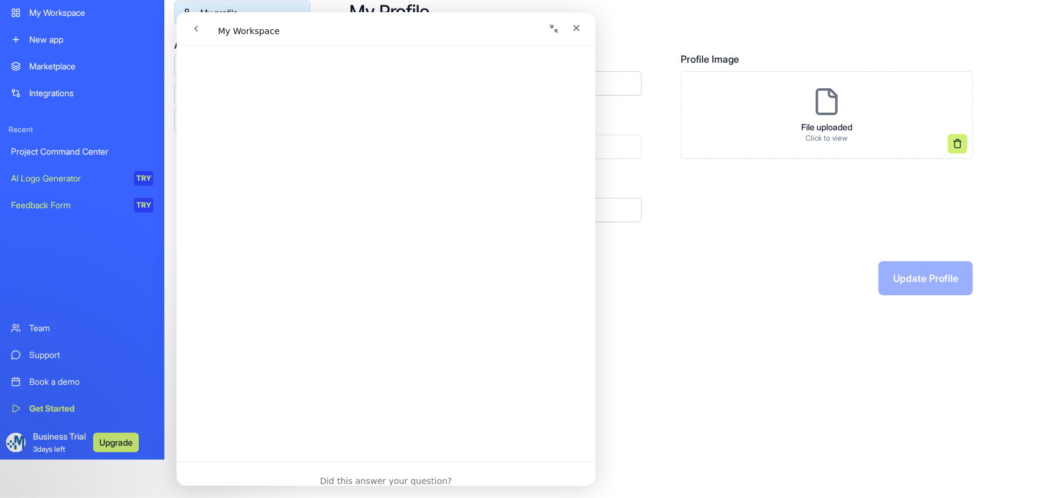
scroll to position [426, 0]
click at [576, 26] on icon "Close" at bounding box center [576, 28] width 10 height 10
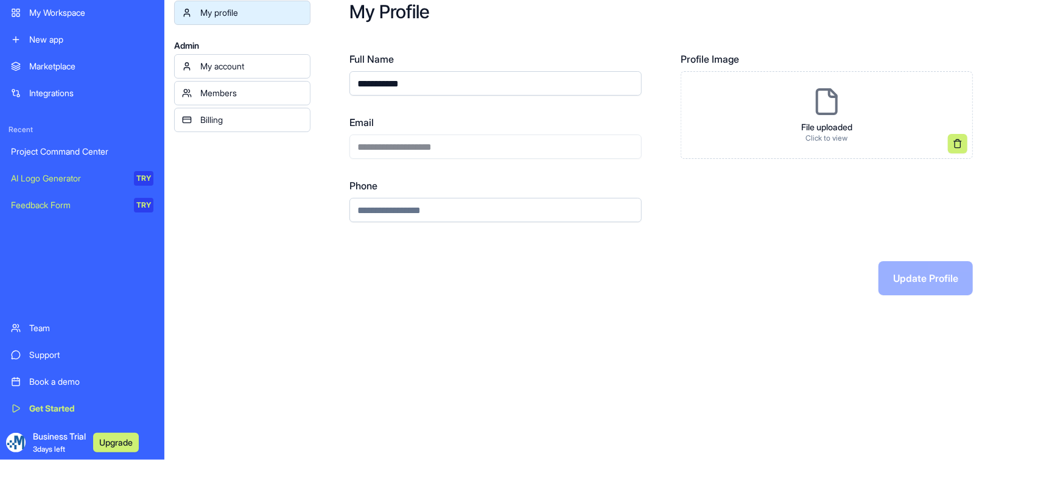
click at [79, 377] on div "Book a demo" at bounding box center [91, 382] width 124 height 12
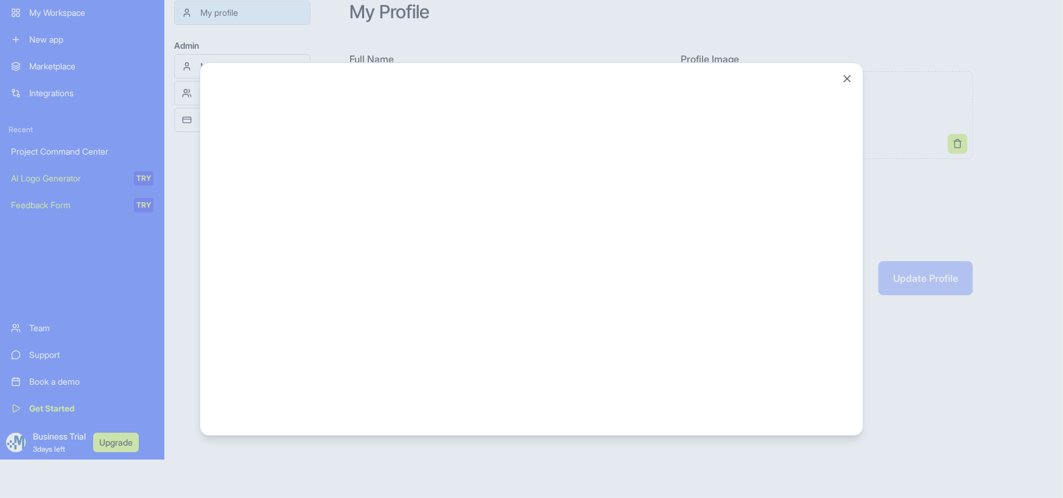
scroll to position [0, 0]
click at [848, 77] on button "Close" at bounding box center [847, 78] width 12 height 12
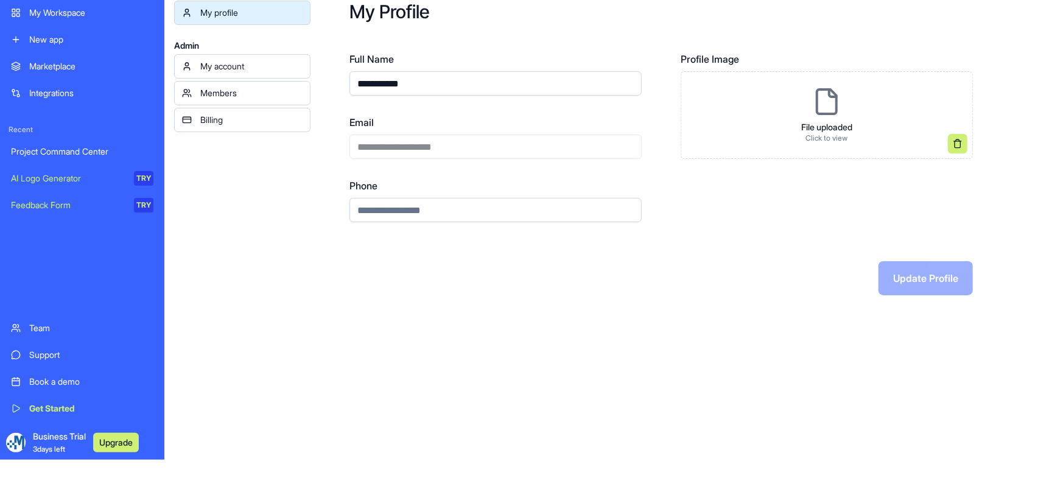
click at [48, 439] on span "Business Trial 3 days left" at bounding box center [59, 443] width 53 height 24
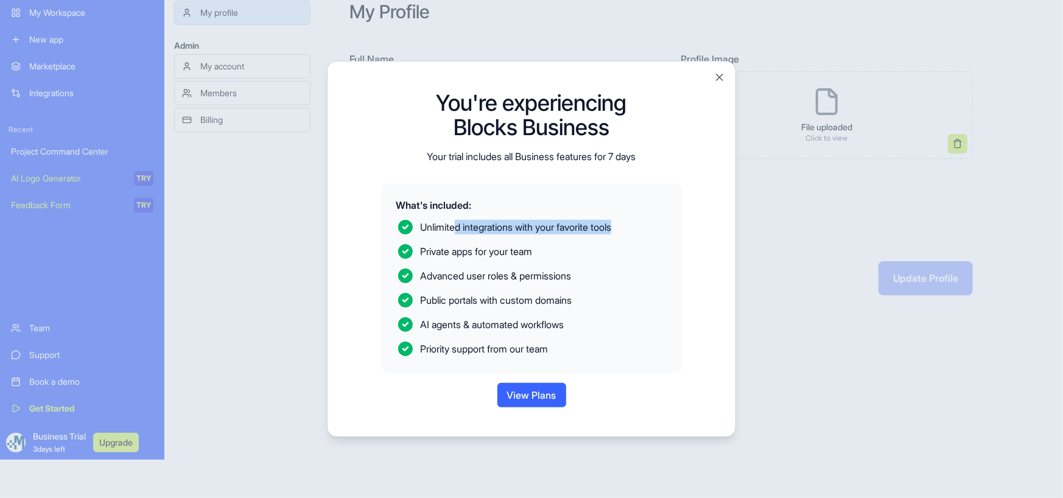
drag, startPoint x: 457, startPoint y: 228, endPoint x: 652, endPoint y: 224, distance: 194.3
click at [652, 224] on p "Unlimited integrations with your favorite tools" at bounding box center [532, 226] width 272 height 19
drag, startPoint x: 518, startPoint y: 265, endPoint x: 562, endPoint y: 266, distance: 44.5
click at [562, 266] on div "Advanced user roles & permissions" at bounding box center [495, 274] width 151 height 17
drag, startPoint x: 468, startPoint y: 334, endPoint x: 546, endPoint y: 336, distance: 78.0
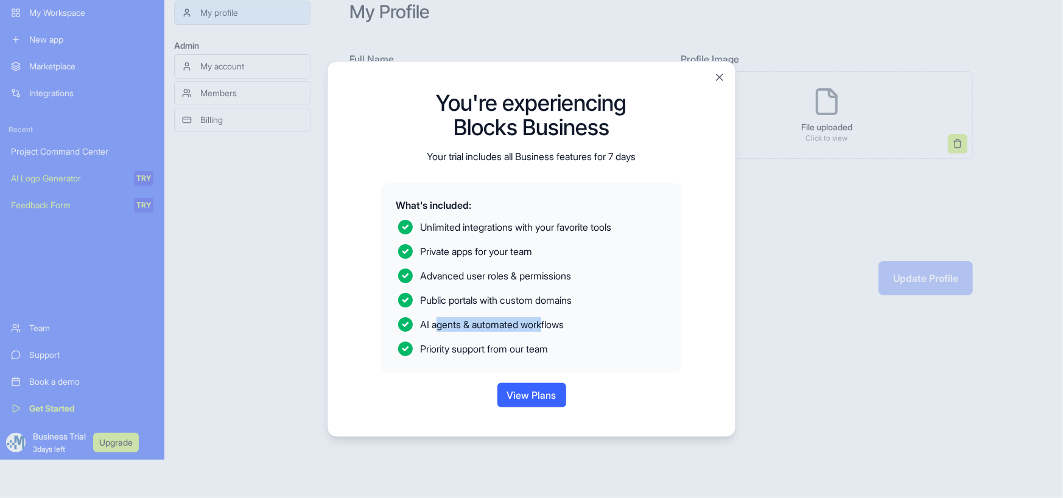
click at [546, 336] on div "What's included: Unlimited integrations with your favorite tools Private apps f…" at bounding box center [531, 278] width 301 height 190
drag, startPoint x: 516, startPoint y: 350, endPoint x: 670, endPoint y: 344, distance: 154.2
click at [670, 344] on div "What's included: Unlimited integrations with your favorite tools Private apps f…" at bounding box center [531, 278] width 301 height 190
click at [543, 395] on button "View Plans" at bounding box center [532, 395] width 69 height 24
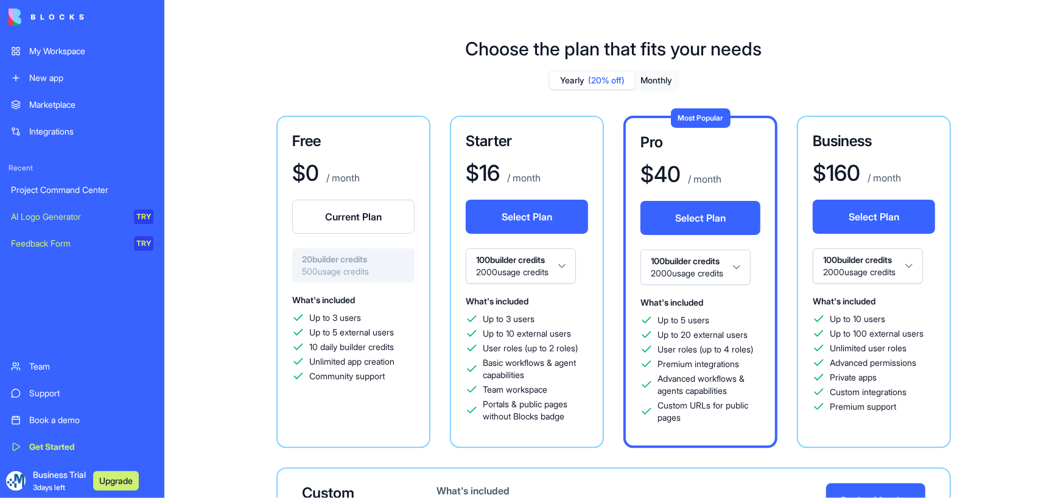
click at [63, 477] on span "Business Trial 3 days left" at bounding box center [59, 481] width 53 height 24
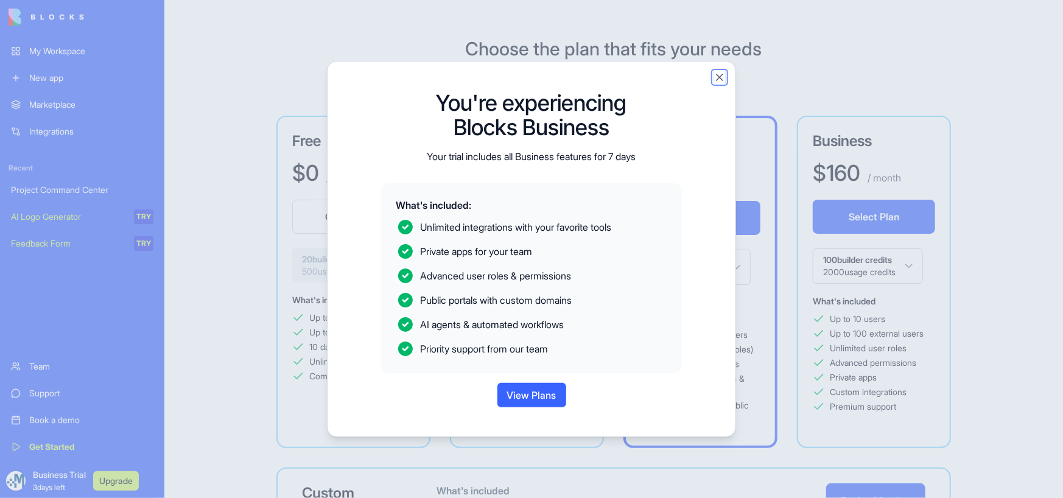
click at [717, 77] on button "Close" at bounding box center [720, 77] width 12 height 12
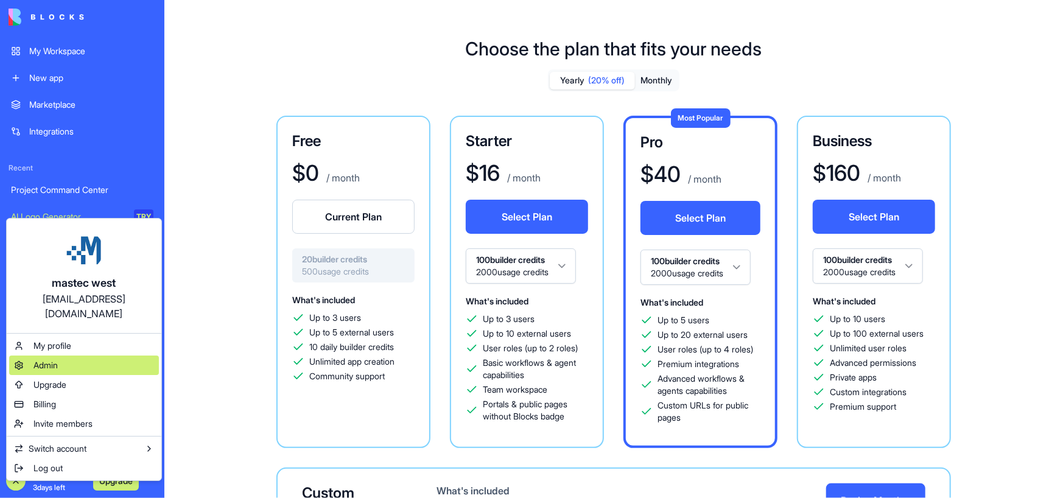
click at [47, 359] on span "Admin" at bounding box center [45, 365] width 24 height 12
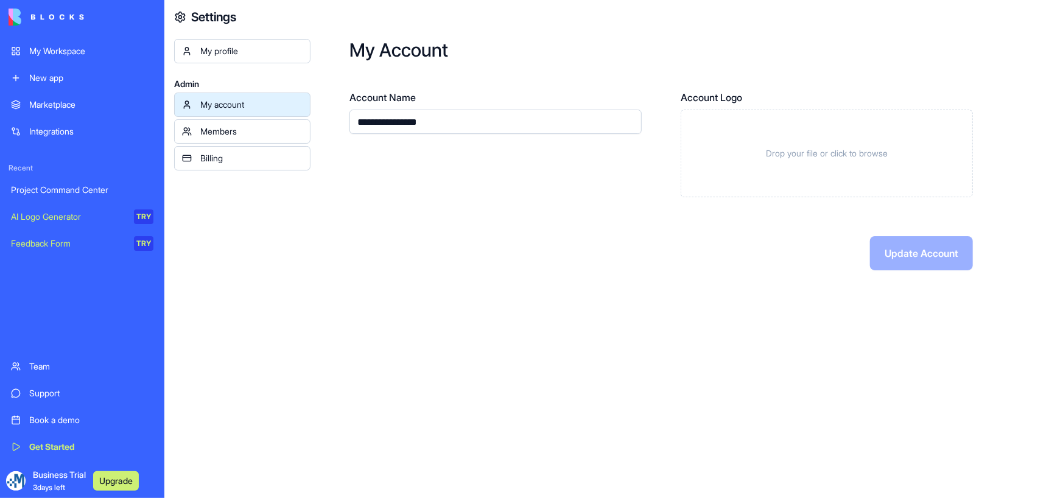
click at [906, 258] on div "Update Account" at bounding box center [662, 253] width 624 height 34
click at [212, 47] on div "My profile" at bounding box center [251, 51] width 102 height 12
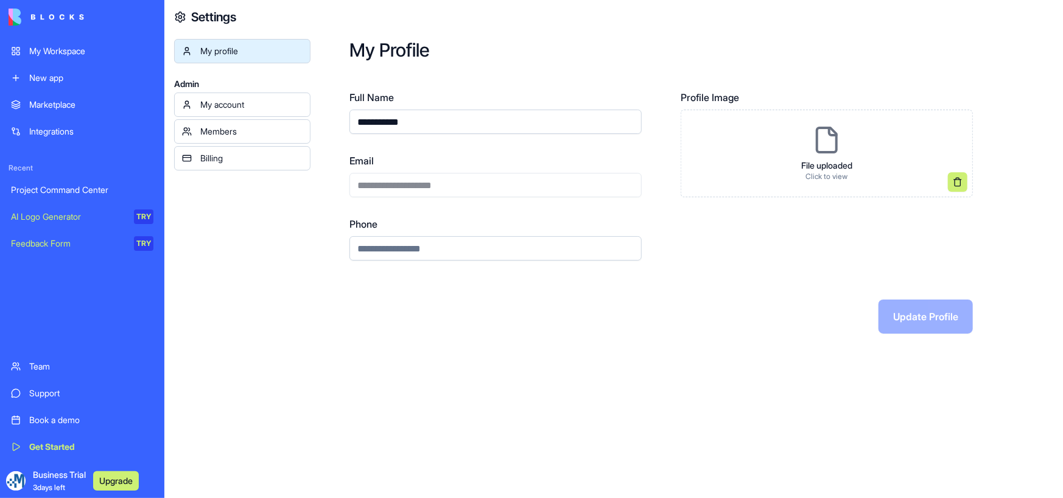
click at [958, 180] on button at bounding box center [957, 181] width 19 height 19
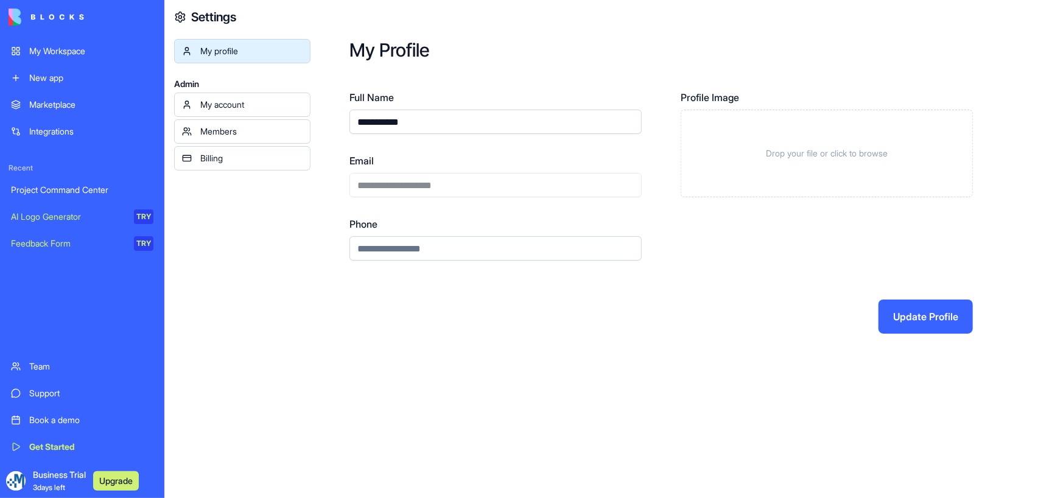
click at [231, 105] on div "My account" at bounding box center [251, 105] width 102 height 12
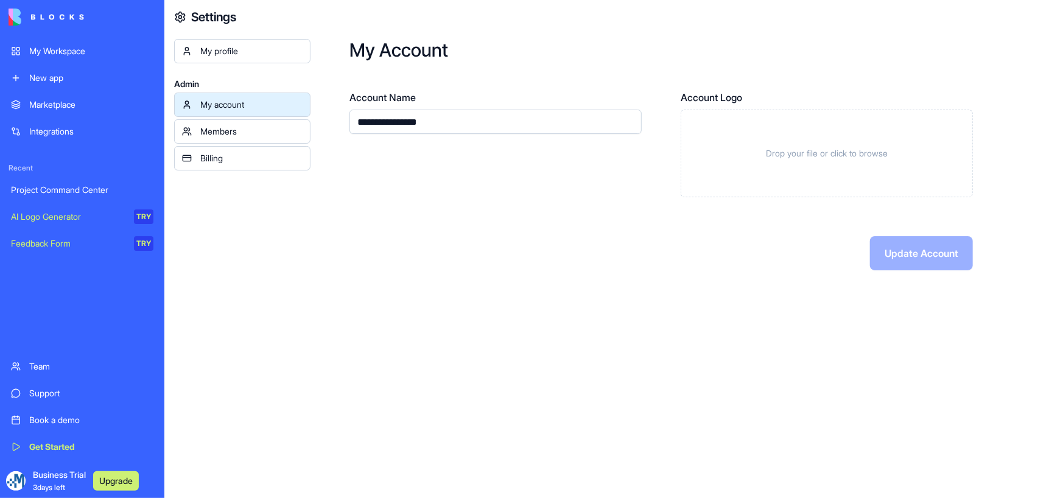
click at [224, 136] on div "Members" at bounding box center [251, 131] width 102 height 12
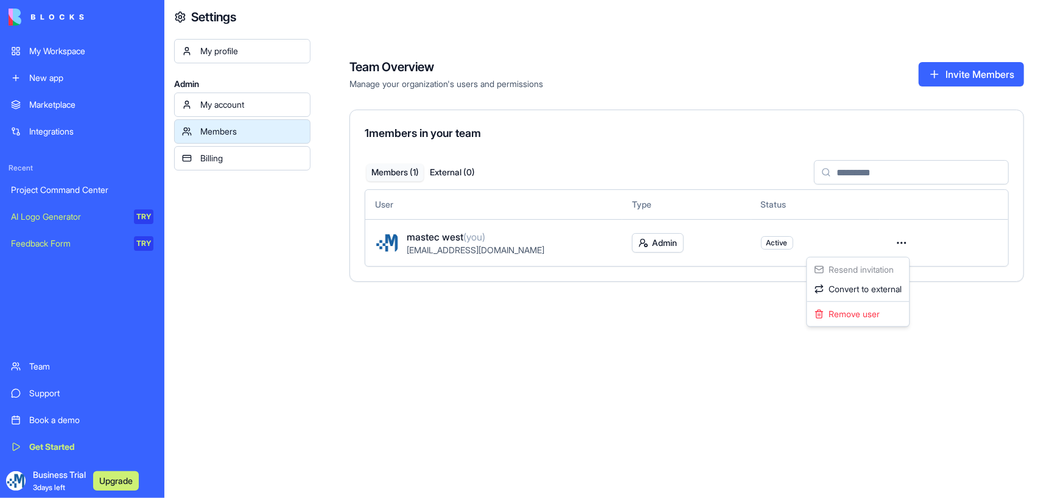
click at [904, 243] on html "My Workspace New app Marketplace Integrations Recent Project Command Center AI …" at bounding box center [531, 249] width 1063 height 498
click at [850, 311] on div "Remove user" at bounding box center [858, 314] width 97 height 19
click at [231, 154] on div "Billing" at bounding box center [251, 158] width 102 height 12
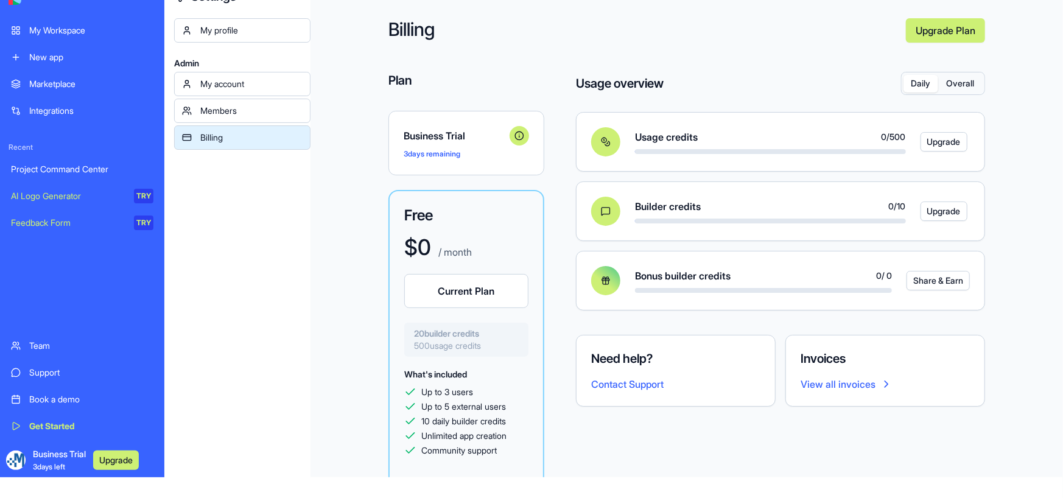
scroll to position [38, 0]
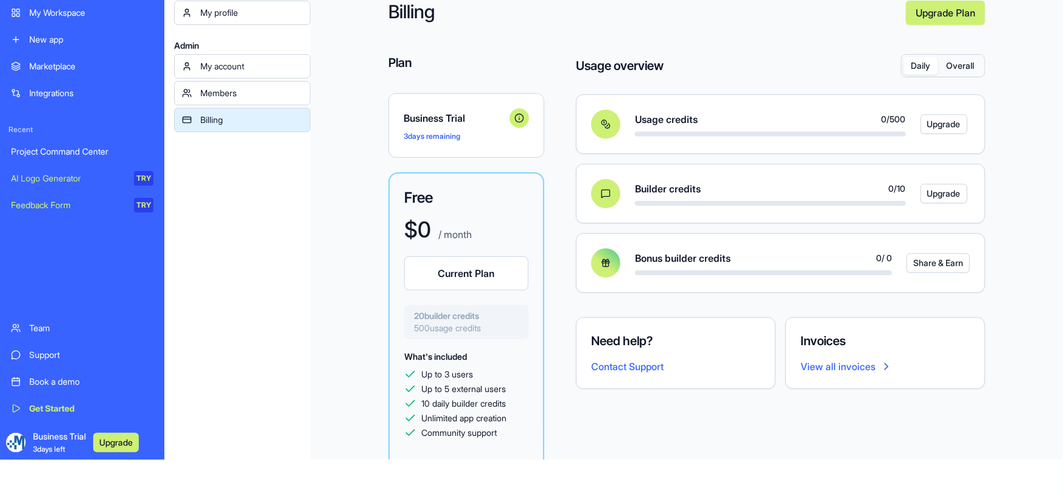
click at [61, 445] on span "3 days left" at bounding box center [49, 449] width 32 height 9
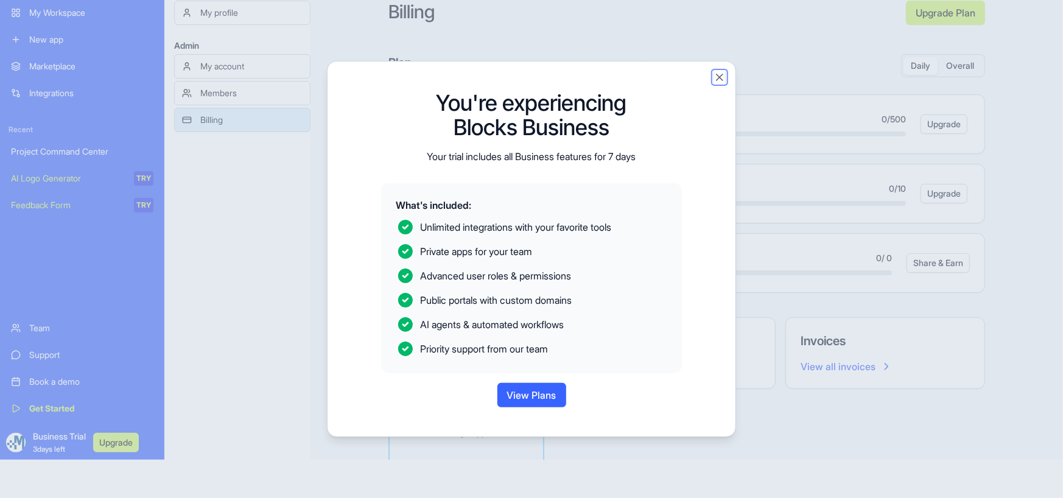
click at [718, 83] on button "Close" at bounding box center [720, 77] width 12 height 12
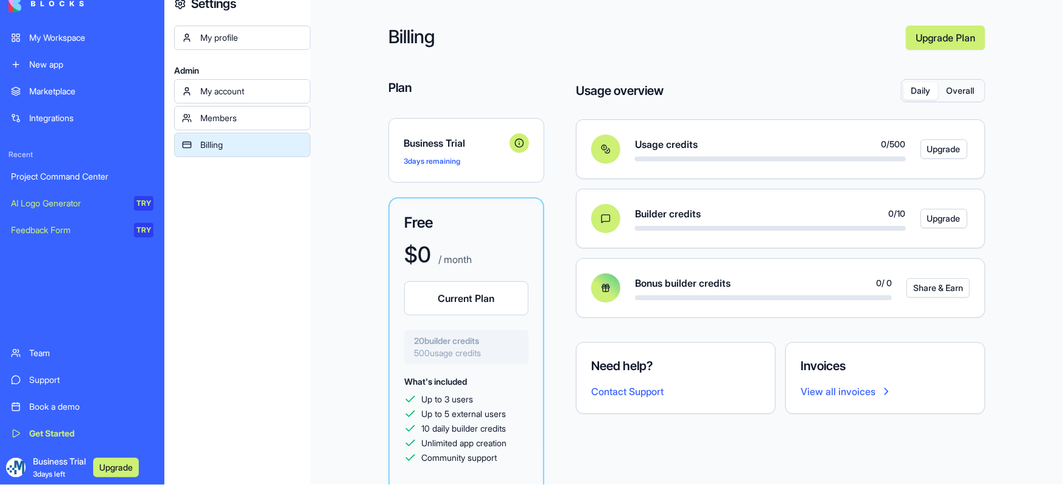
scroll to position [0, 0]
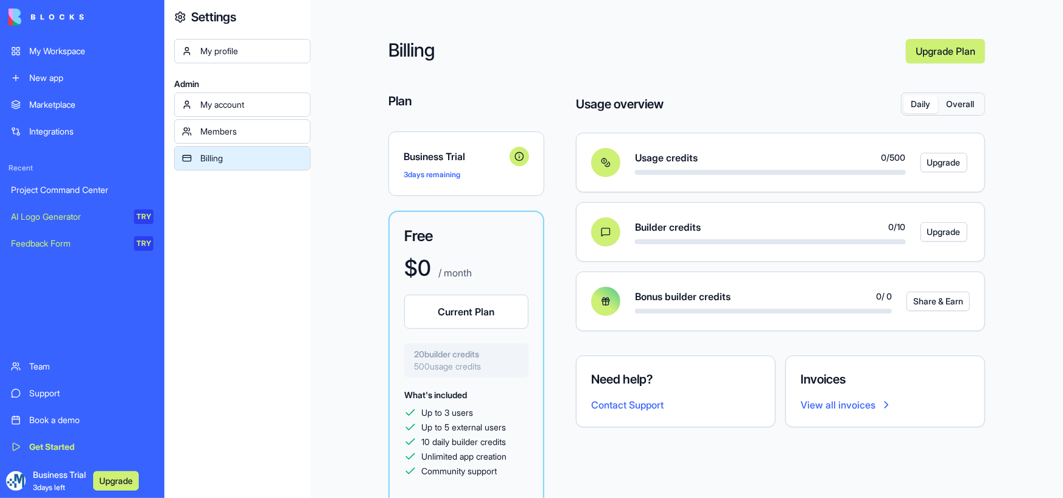
click at [18, 12] on img at bounding box center [47, 17] width 76 height 17
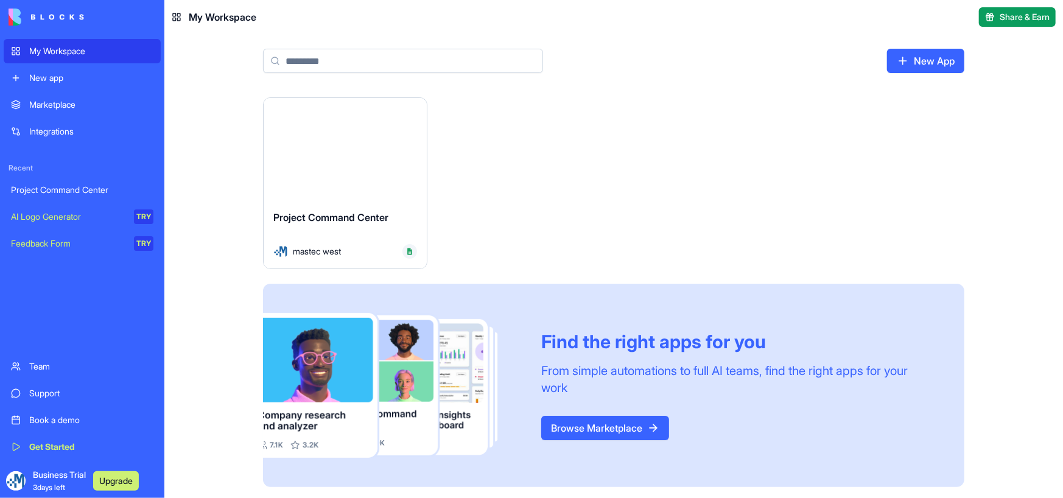
click at [45, 16] on img at bounding box center [47, 17] width 76 height 17
click at [10, 12] on img at bounding box center [47, 17] width 76 height 17
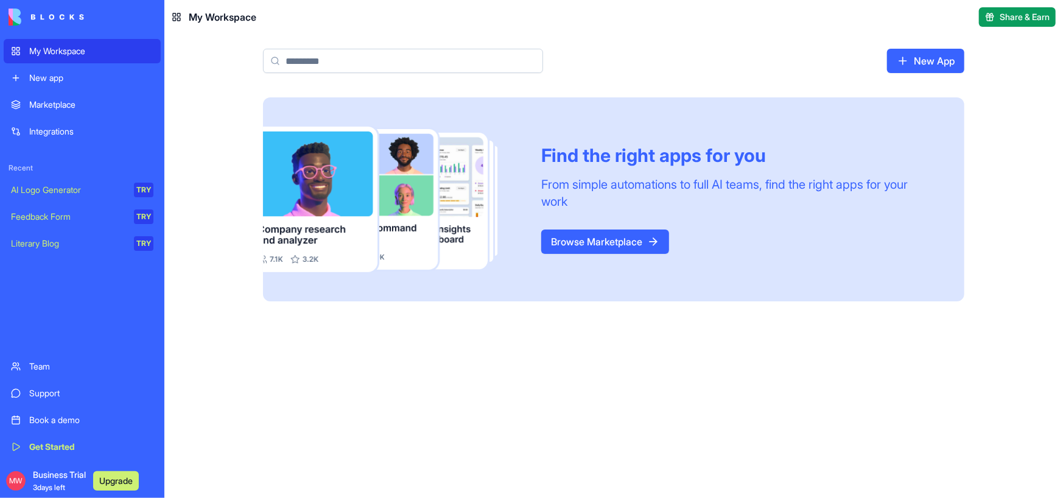
click at [51, 362] on div "Team" at bounding box center [91, 367] width 124 height 12
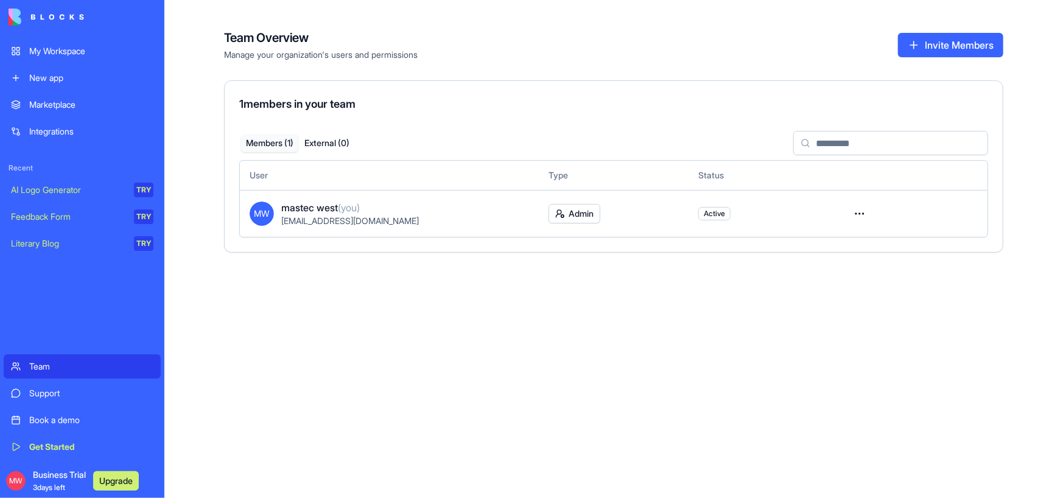
click at [72, 391] on div "Support" at bounding box center [91, 393] width 124 height 12
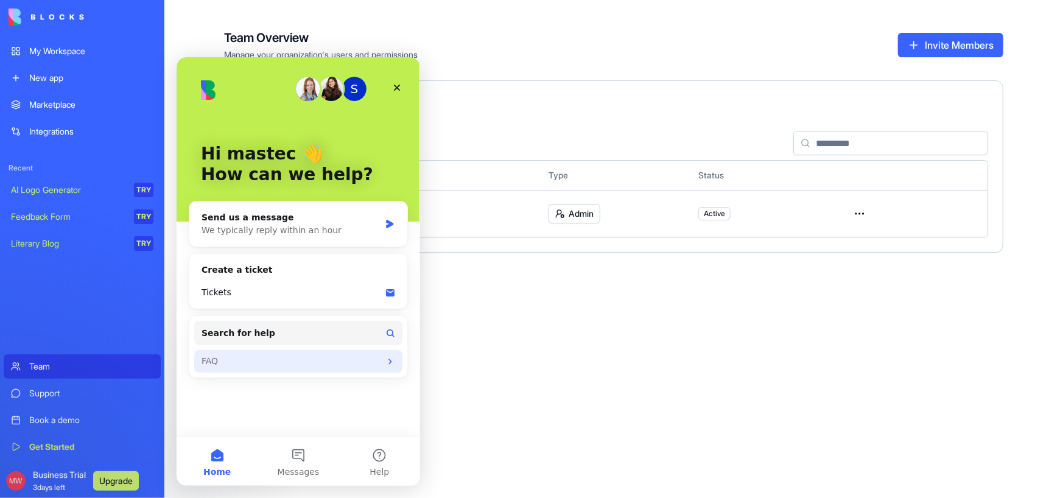
click at [309, 355] on div "FAQ" at bounding box center [290, 360] width 179 height 13
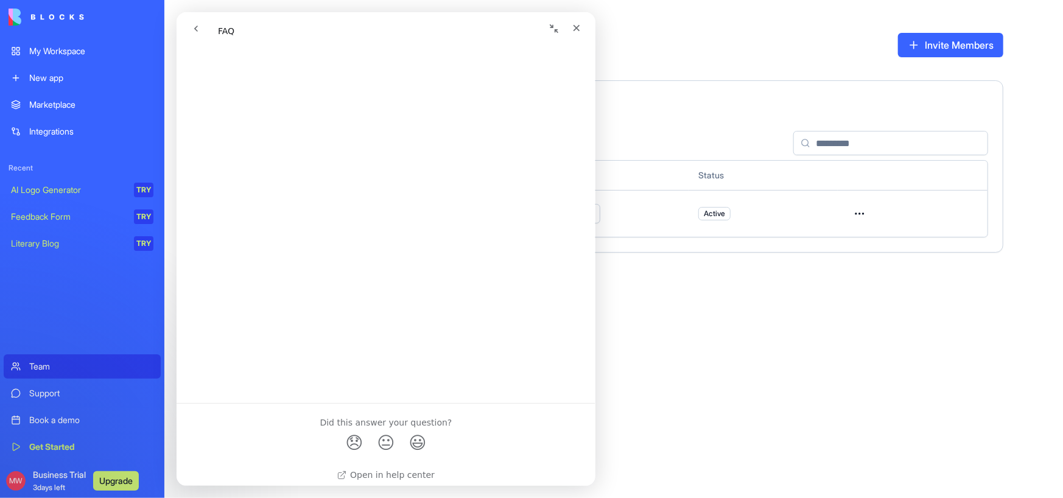
scroll to position [713, 0]
click at [350, 441] on span "😞" at bounding box center [354, 436] width 24 height 32
click at [196, 25] on icon "go back" at bounding box center [196, 29] width 10 height 10
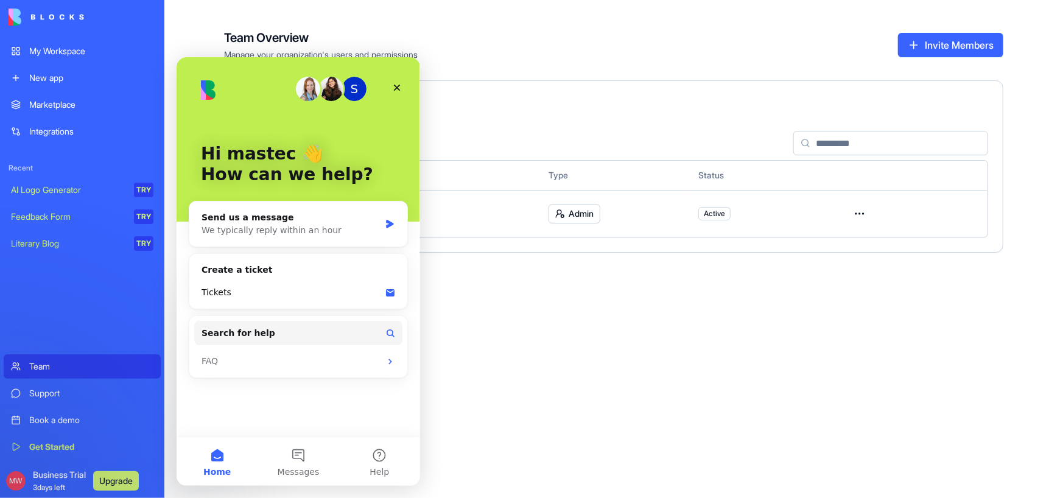
click at [49, 16] on img at bounding box center [47, 17] width 76 height 17
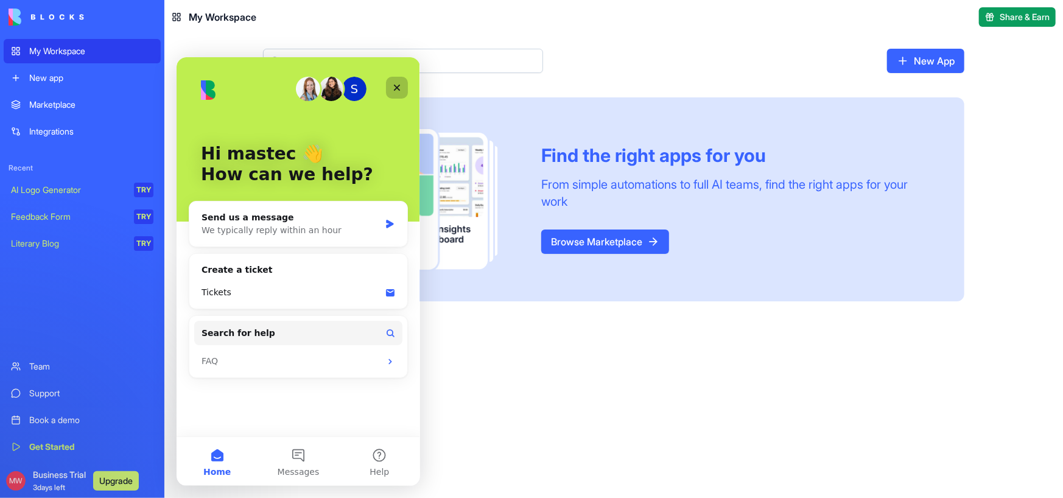
click at [398, 83] on icon "Close" at bounding box center [397, 87] width 10 height 10
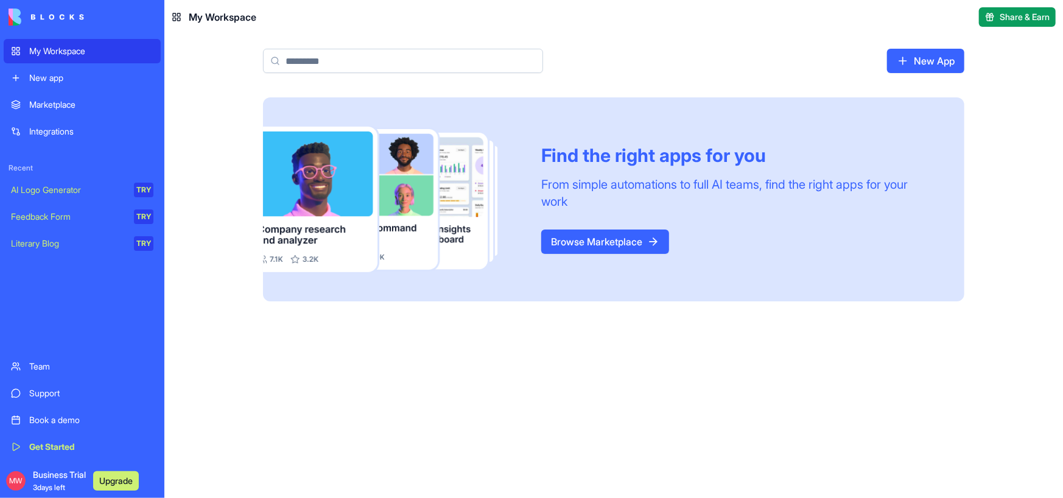
click at [54, 476] on span "Business Trial 3 days left" at bounding box center [59, 481] width 53 height 24
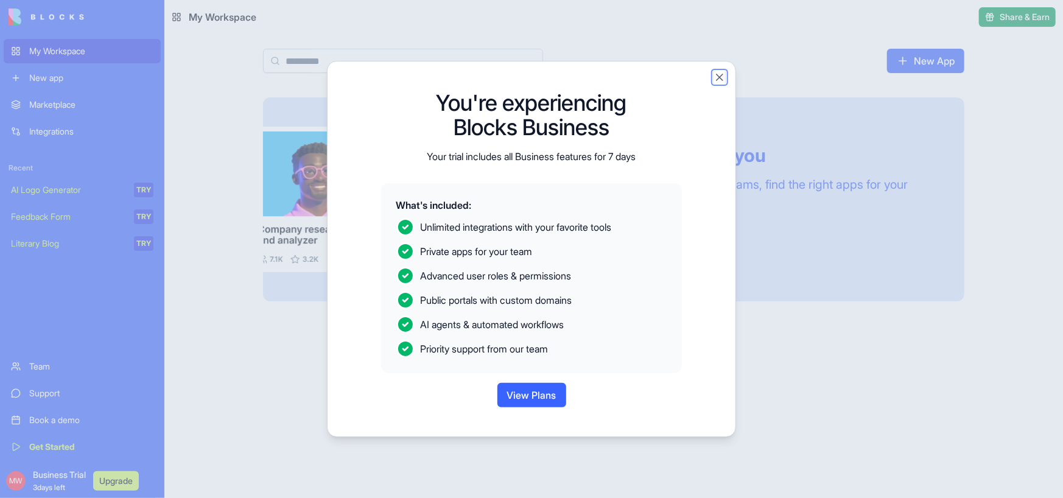
click at [717, 76] on button "Close" at bounding box center [720, 77] width 12 height 12
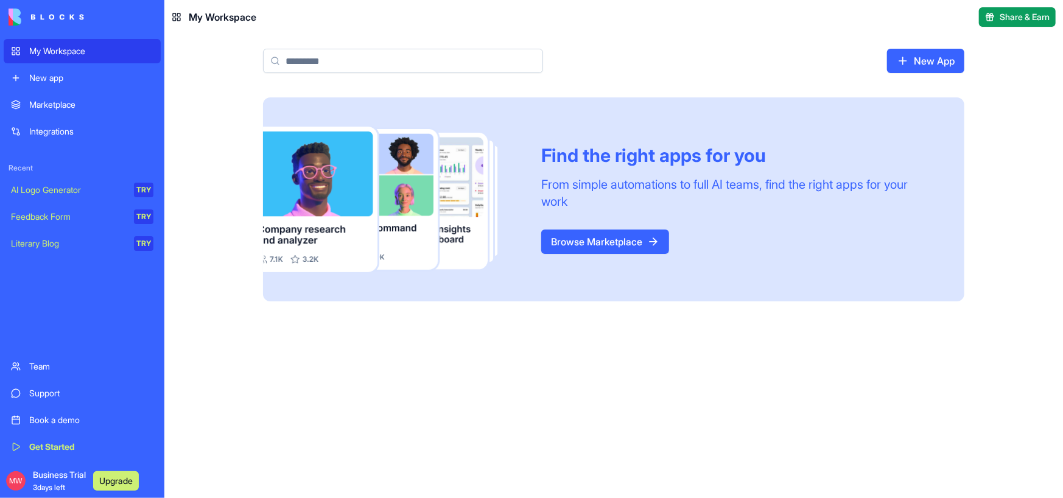
click at [74, 479] on span "Business Trial 3 days left" at bounding box center [59, 481] width 53 height 24
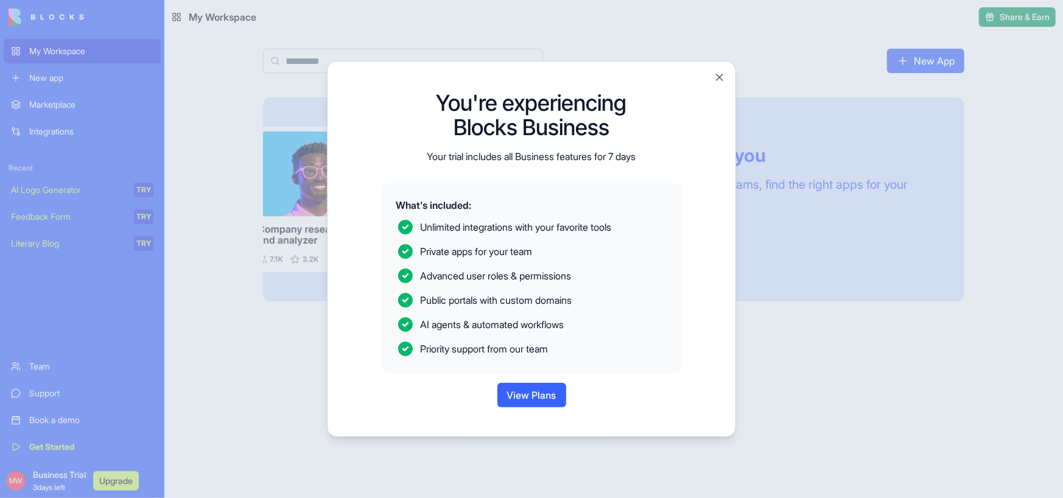
click at [515, 395] on button "View Plans" at bounding box center [532, 395] width 69 height 24
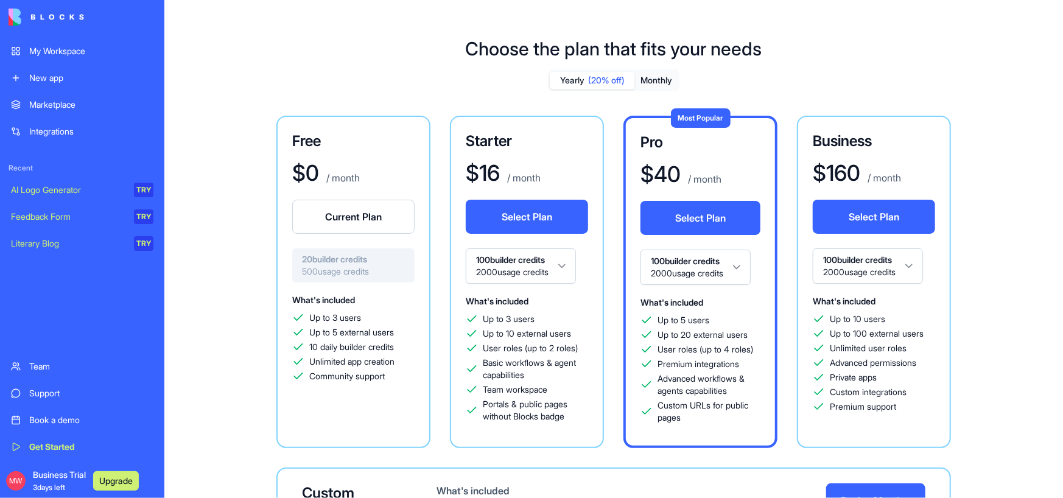
click at [328, 216] on button "Current Plan" at bounding box center [353, 217] width 122 height 34
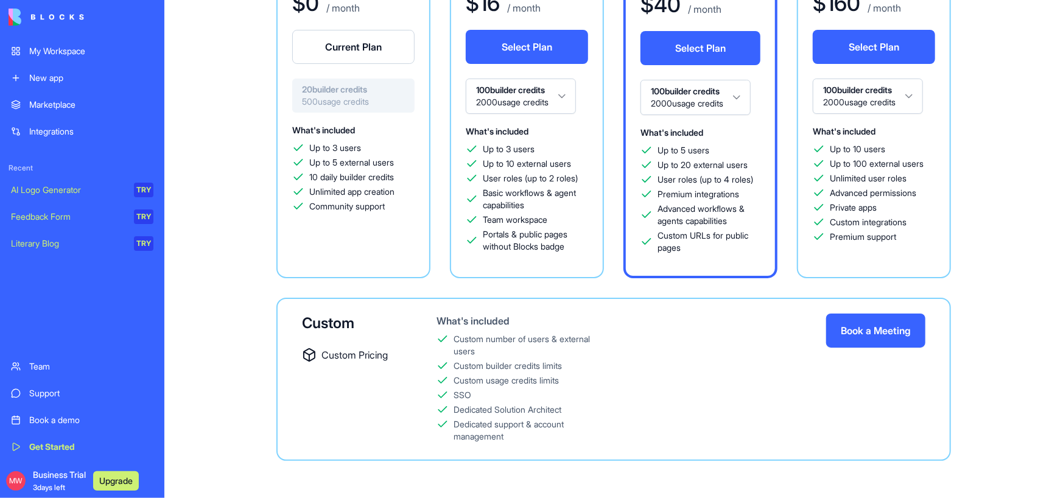
scroll to position [171, 0]
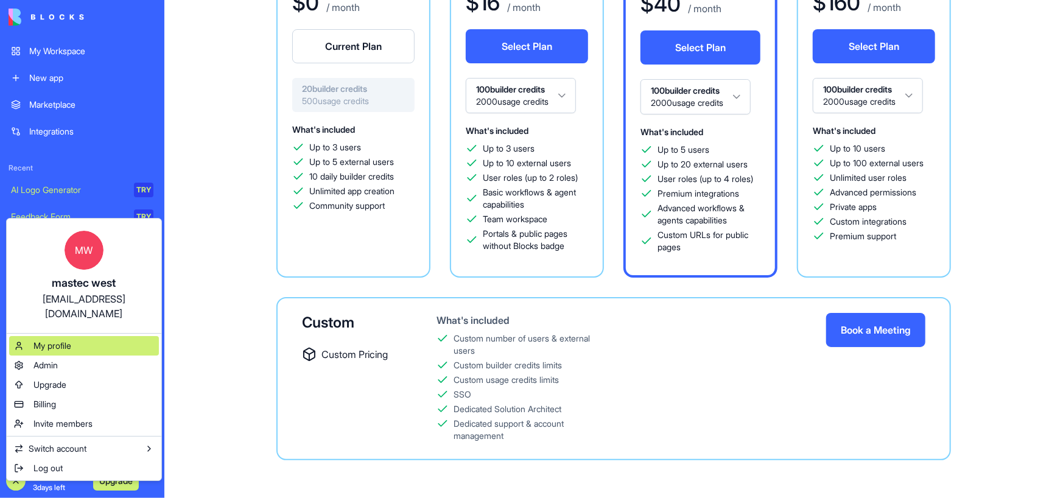
click at [55, 340] on span "My profile" at bounding box center [52, 346] width 38 height 12
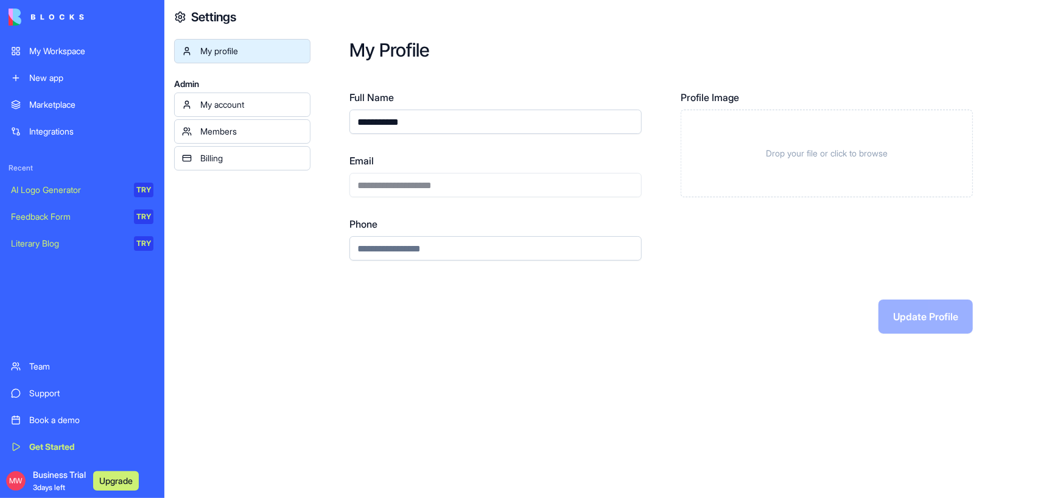
click at [222, 104] on div "My account" at bounding box center [251, 105] width 102 height 12
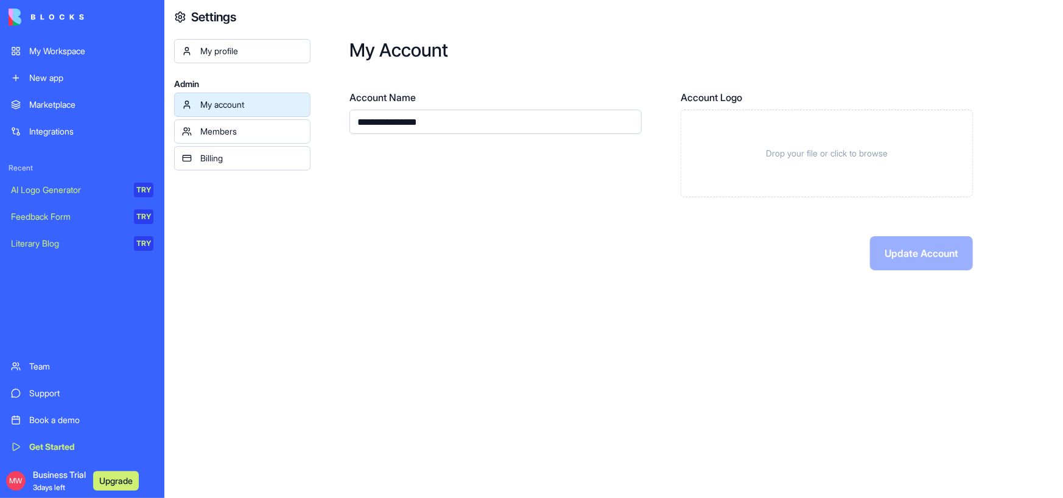
click at [219, 158] on div "Billing" at bounding box center [251, 158] width 102 height 12
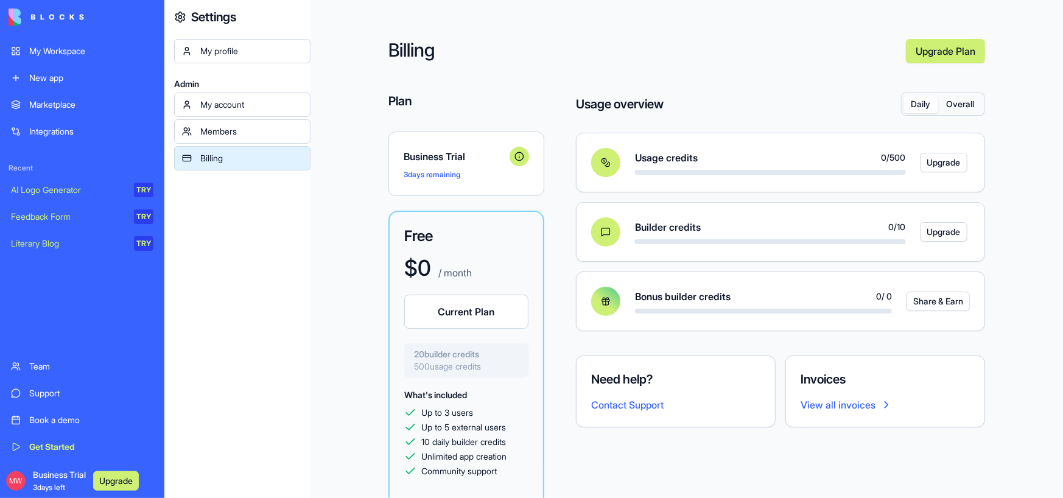
click at [222, 132] on div "Members" at bounding box center [251, 131] width 102 height 12
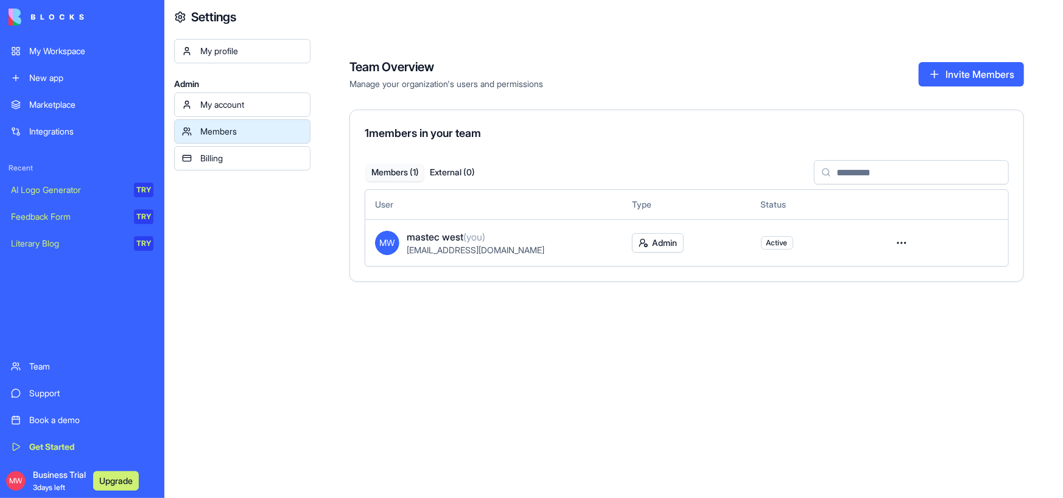
click at [899, 242] on html "My Workspace New app Marketplace Integrations Recent AI Logo Generator TRY Feed…" at bounding box center [531, 249] width 1063 height 498
click at [438, 249] on html "My Workspace New app Marketplace Integrations Recent AI Logo Generator TRY Feed…" at bounding box center [531, 249] width 1063 height 498
click at [385, 239] on span "MW" at bounding box center [387, 243] width 24 height 24
click at [652, 243] on html "My Workspace New app Marketplace Integrations Recent AI Logo Generator TRY Feed…" at bounding box center [531, 249] width 1063 height 498
click at [778, 240] on html "My Workspace New app Marketplace Integrations Recent AI Logo Generator TRY Feed…" at bounding box center [531, 249] width 1063 height 498
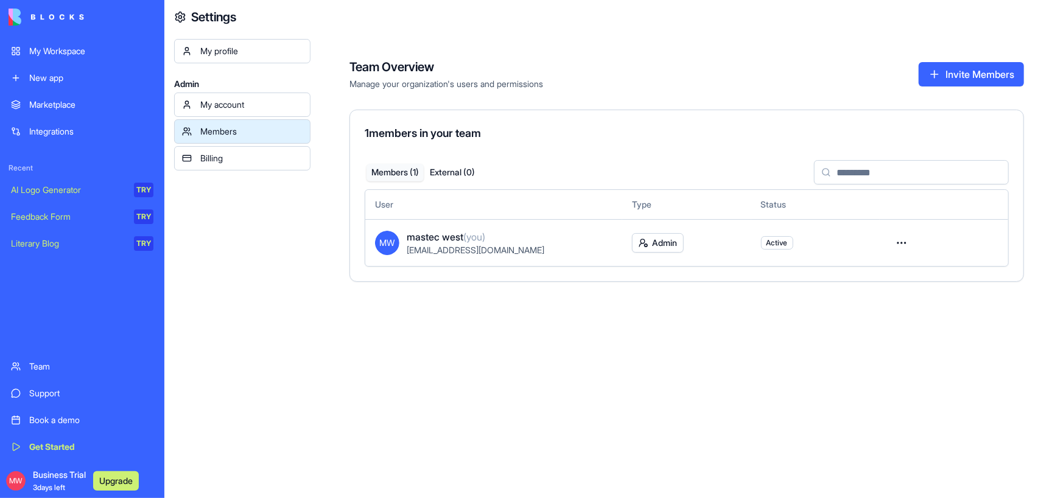
click at [773, 244] on span "Active" at bounding box center [777, 243] width 21 height 10
click at [901, 240] on html "My Workspace New app Marketplace Integrations Recent AI Logo Generator TRY Feed…" at bounding box center [531, 249] width 1063 height 498
click at [854, 292] on div "Convert to external" at bounding box center [858, 289] width 97 height 19
click at [906, 240] on html "My Workspace New app Marketplace Integrations Recent AI Logo Generator TRY Feed…" at bounding box center [531, 249] width 1063 height 498
click at [871, 267] on div "Resend invitation Convert to external Remove user" at bounding box center [859, 292] width 104 height 70
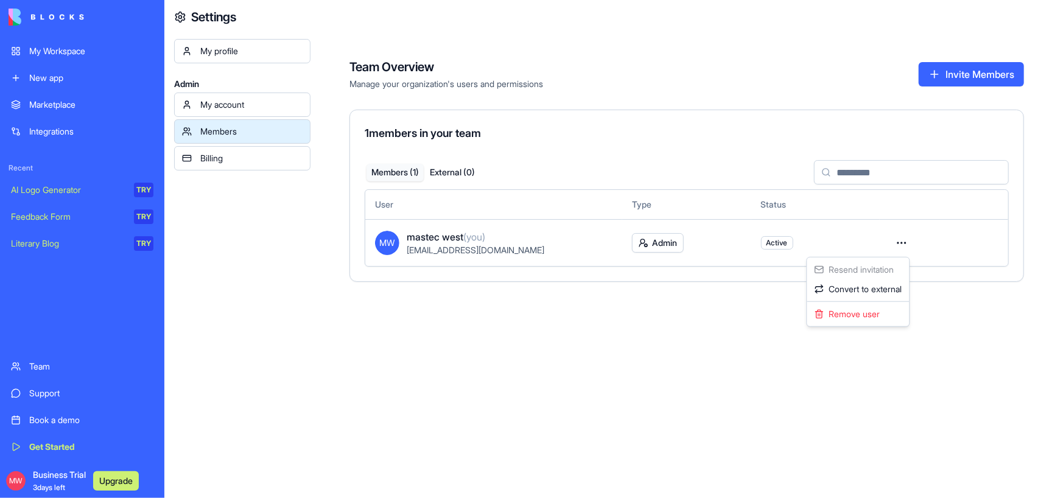
click at [378, 201] on html "My Workspace New app Marketplace Integrations Recent AI Logo Generator TRY Feed…" at bounding box center [531, 249] width 1063 height 498
click at [261, 127] on div "Members" at bounding box center [251, 131] width 102 height 12
click at [903, 247] on html "My Workspace New app Marketplace Integrations Recent AI Logo Generator TRY Feed…" at bounding box center [531, 249] width 1063 height 498
click at [250, 253] on html "My Workspace New app Marketplace Integrations Recent AI Logo Generator TRY Feed…" at bounding box center [531, 249] width 1063 height 498
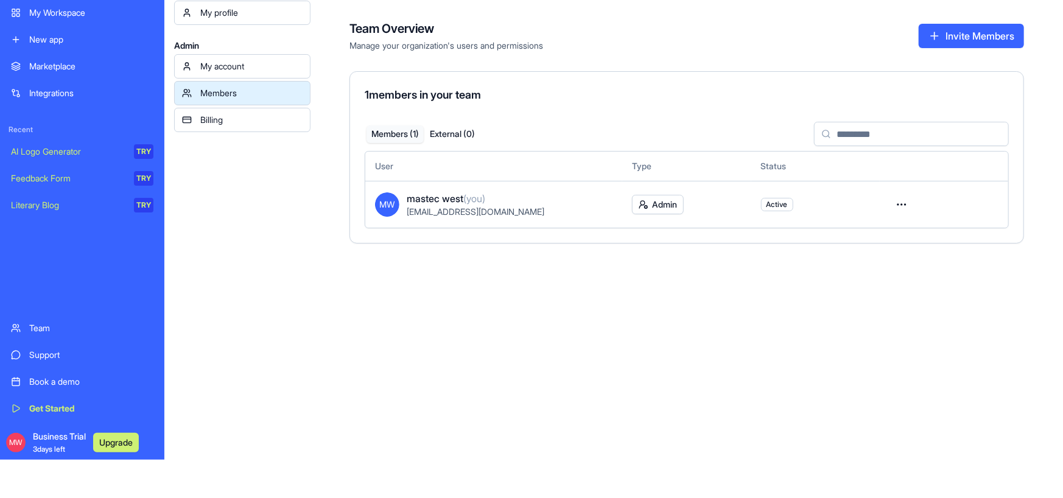
click at [231, 114] on div "Billing" at bounding box center [251, 120] width 102 height 12
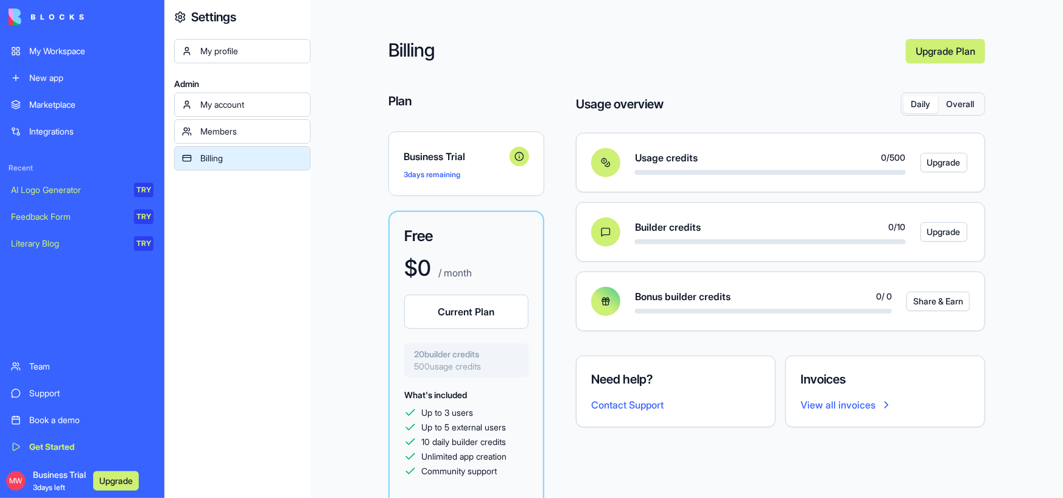
click at [238, 107] on div "My account" at bounding box center [251, 105] width 102 height 12
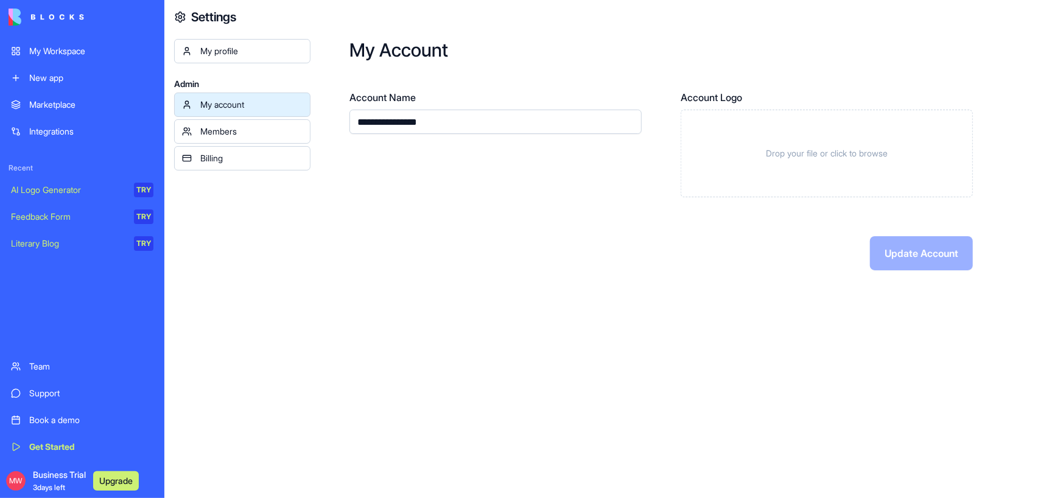
click at [257, 135] on div "Members" at bounding box center [251, 131] width 102 height 12
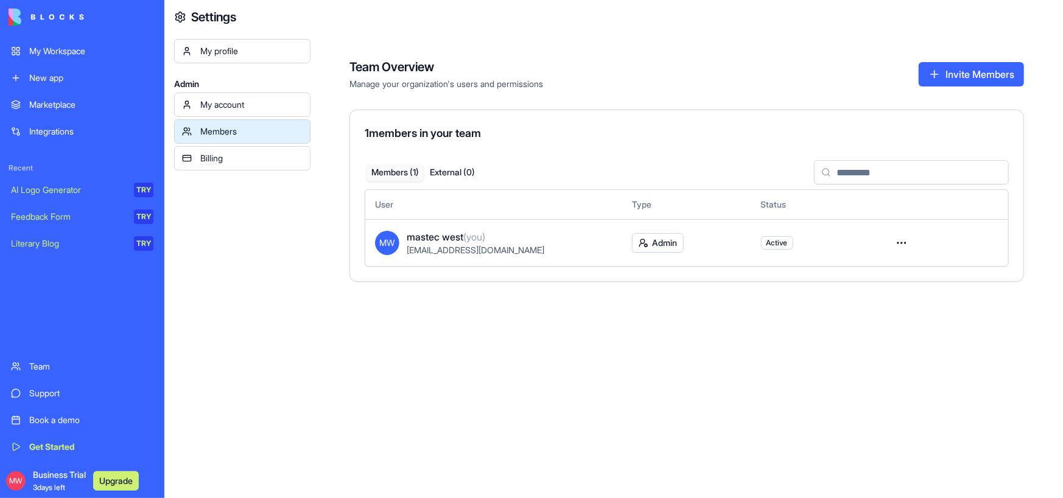
click at [227, 51] on div "My profile" at bounding box center [251, 51] width 102 height 12
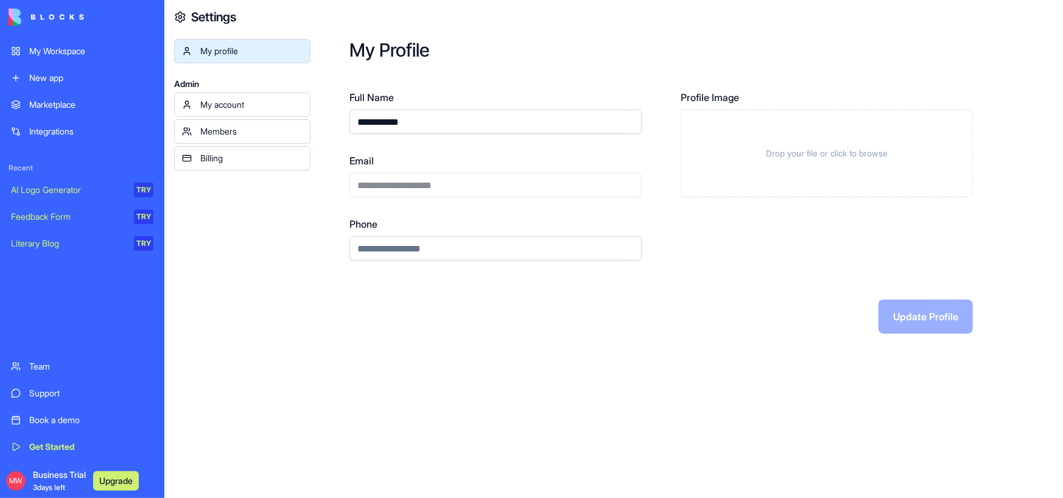
click at [413, 178] on div "**********" at bounding box center [496, 175] width 292 height 44
click at [426, 181] on div "**********" at bounding box center [496, 175] width 292 height 44
click at [421, 121] on input "**********" at bounding box center [496, 122] width 292 height 24
drag, startPoint x: 433, startPoint y: 121, endPoint x: 327, endPoint y: 120, distance: 106.0
click at [327, 120] on div "**********" at bounding box center [687, 186] width 753 height 373
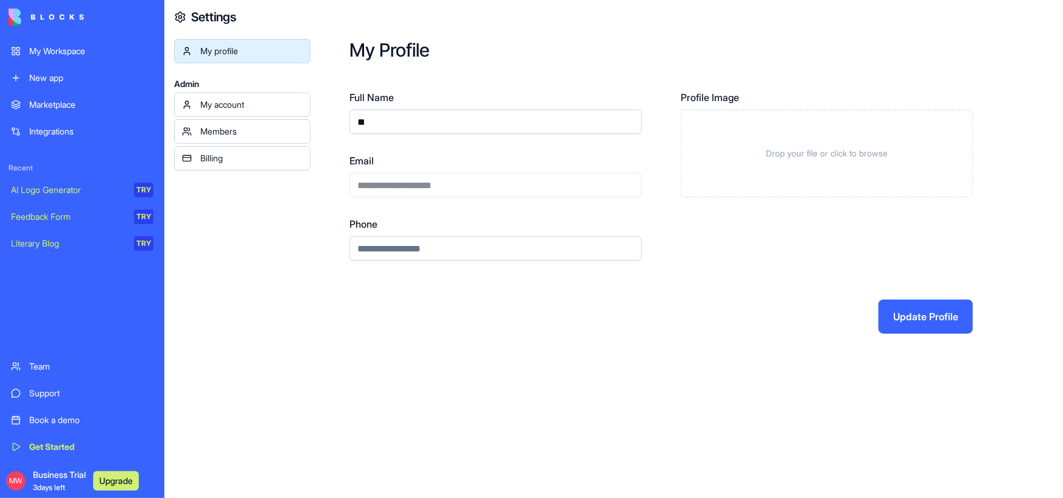
type input "**"
click at [920, 314] on button "Update Profile" at bounding box center [926, 317] width 94 height 34
click at [246, 104] on div "My account" at bounding box center [251, 105] width 102 height 12
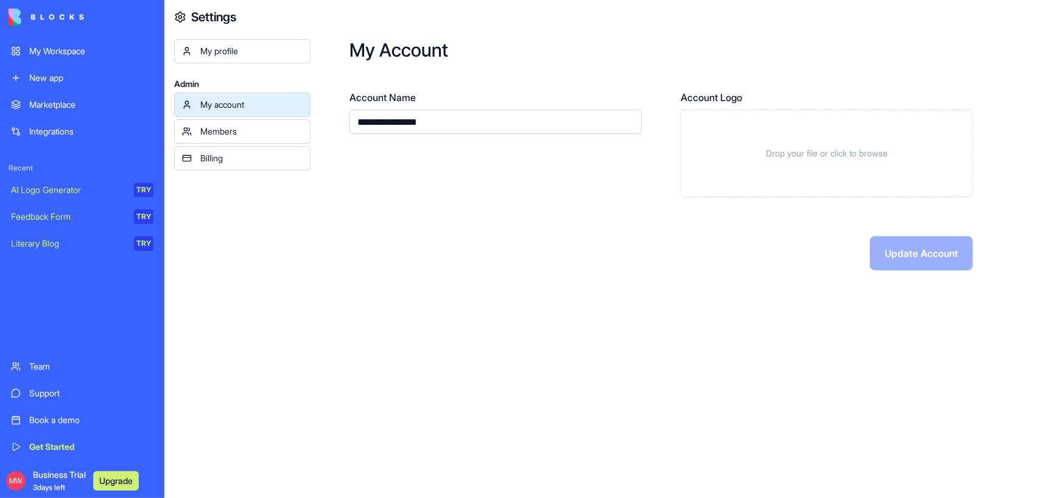
click at [467, 122] on input "**********" at bounding box center [496, 122] width 292 height 24
drag, startPoint x: 389, startPoint y: 125, endPoint x: 256, endPoint y: 104, distance: 135.0
click at [256, 104] on div "**********" at bounding box center [613, 249] width 899 height 498
type input "**********"
click at [895, 256] on button "Update Account" at bounding box center [921, 253] width 103 height 34
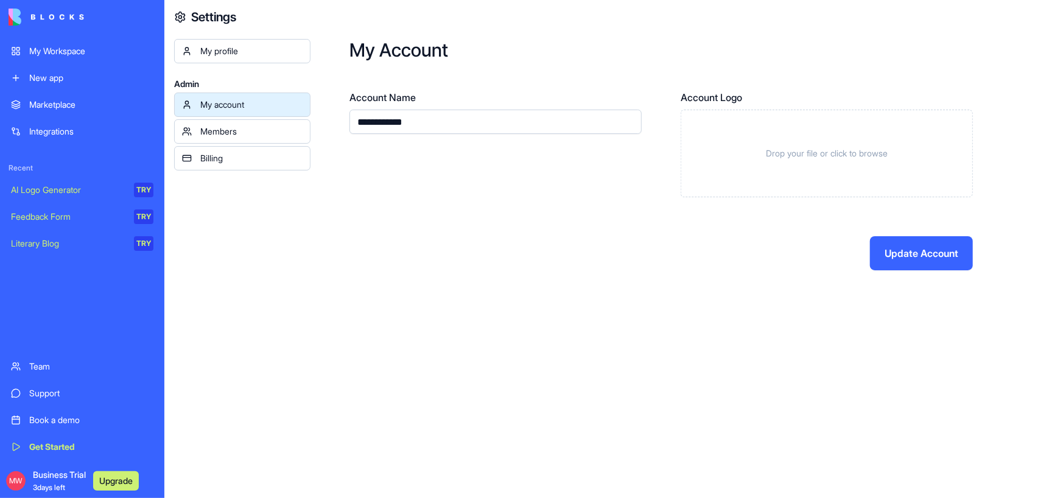
click at [232, 51] on div "My profile" at bounding box center [251, 51] width 102 height 12
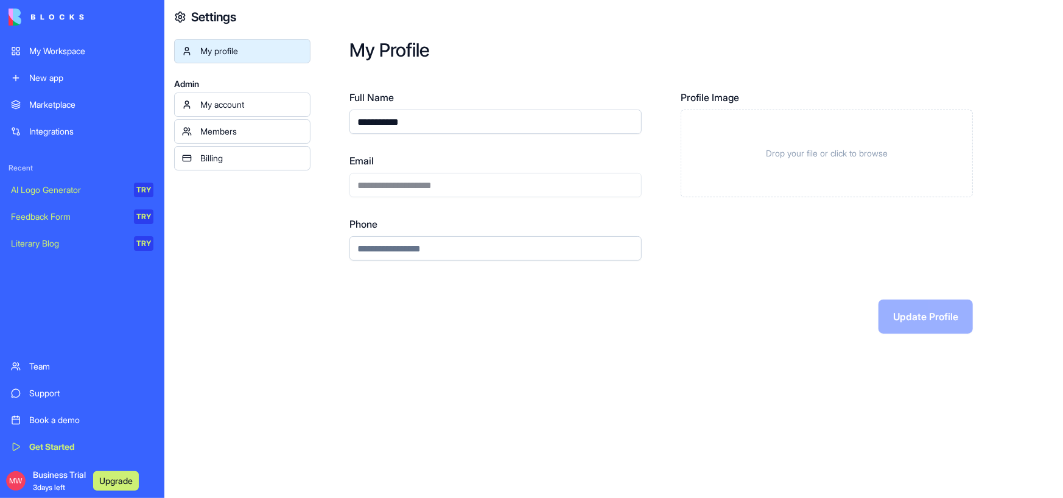
click at [391, 183] on div "**********" at bounding box center [496, 175] width 292 height 44
click at [636, 385] on div "**********" at bounding box center [687, 249] width 753 height 498
click at [51, 16] on img at bounding box center [47, 17] width 76 height 17
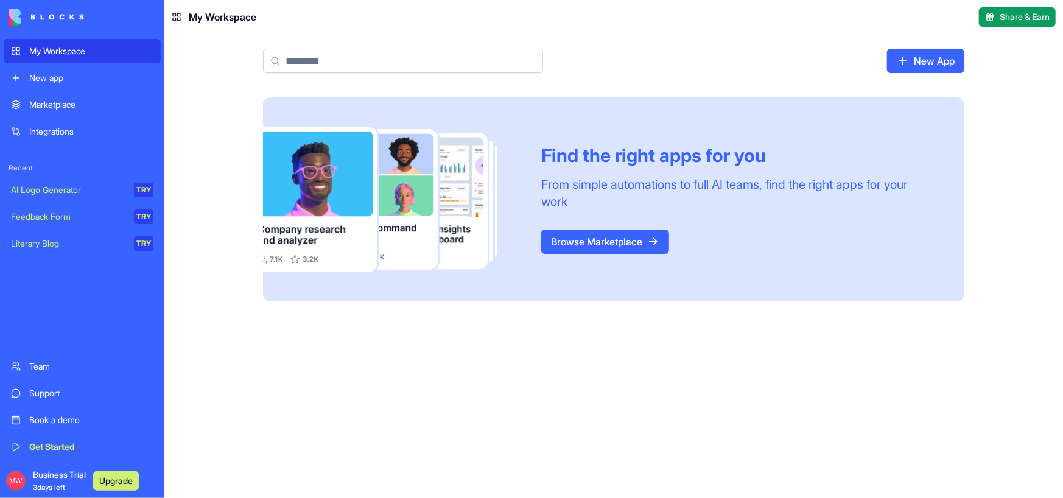
click at [632, 238] on link "Browse Marketplace" at bounding box center [605, 242] width 128 height 24
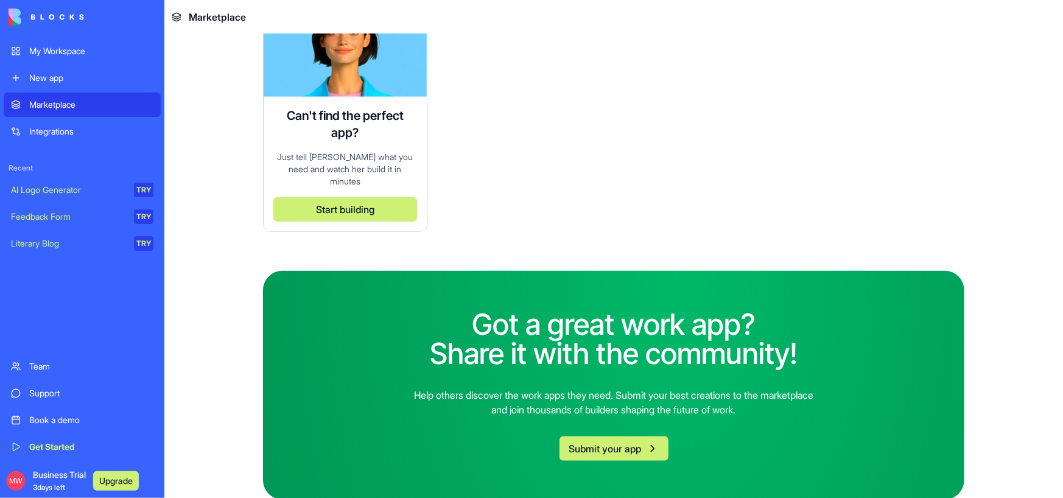
scroll to position [3637, 0]
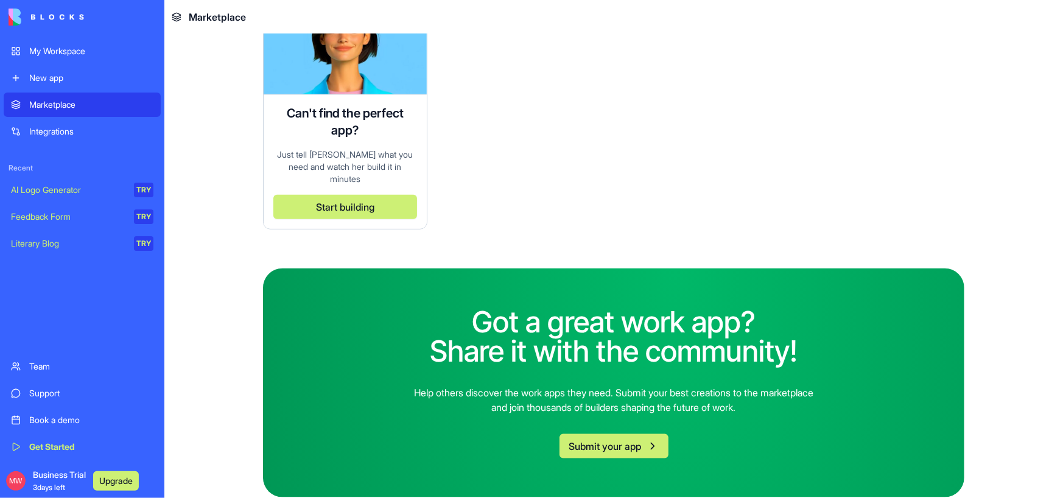
click at [41, 188] on div "AI Logo Generator" at bounding box center [68, 190] width 114 height 12
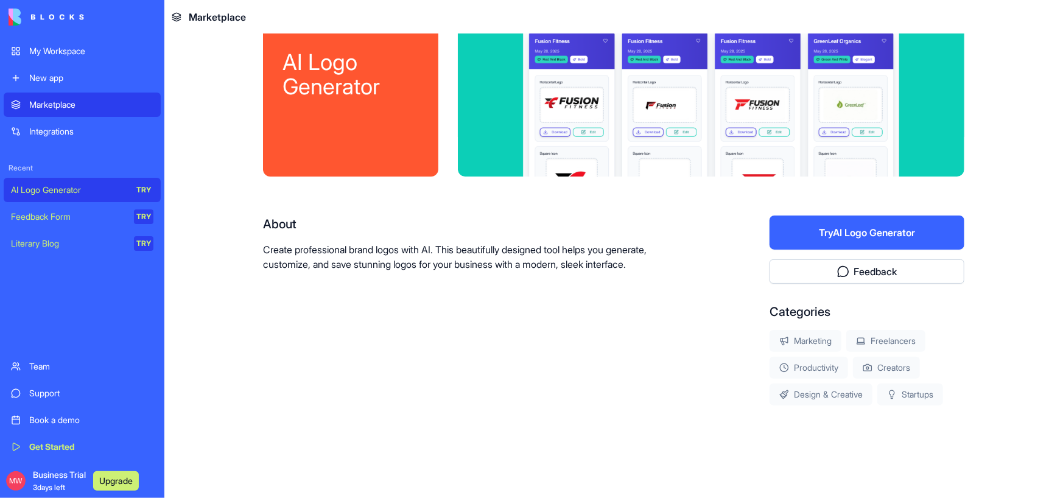
scroll to position [101, 0]
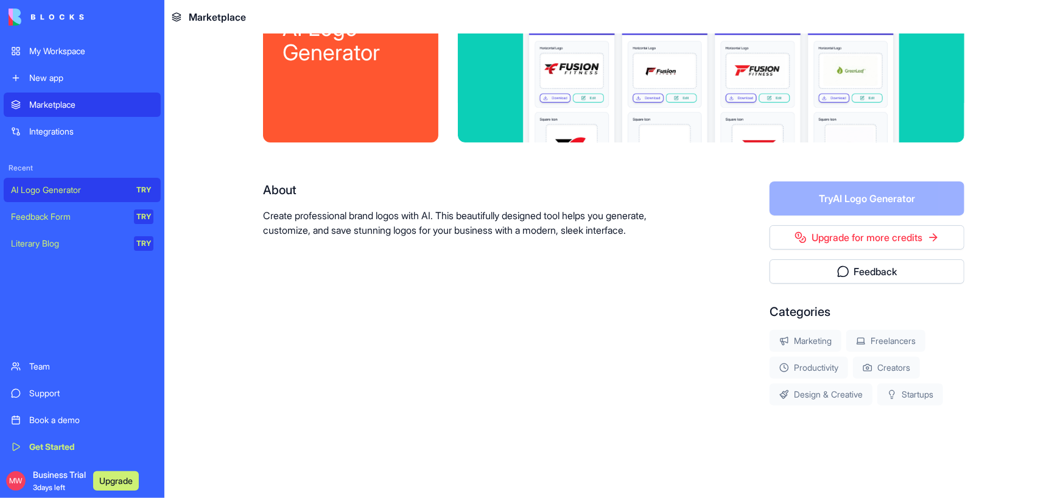
click at [55, 391] on div "Support" at bounding box center [91, 393] width 124 height 12
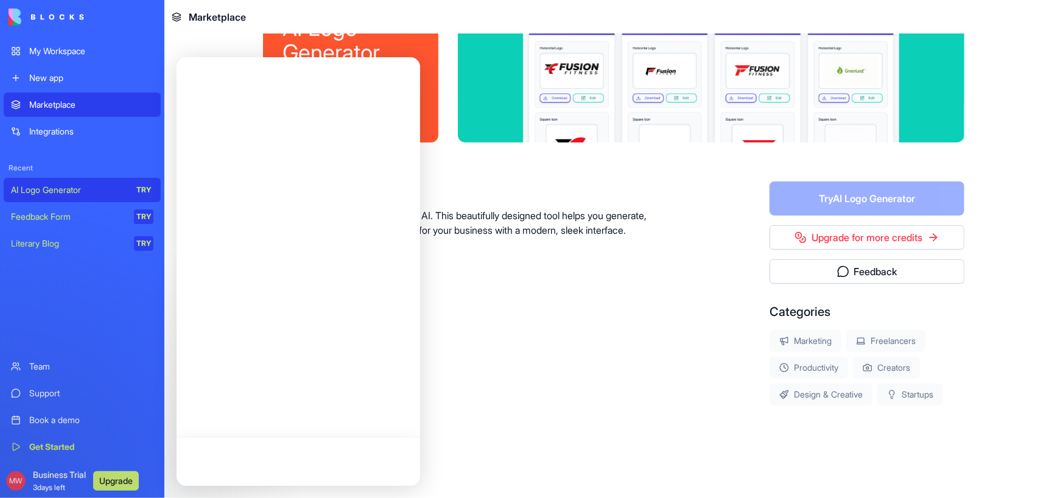
scroll to position [0, 0]
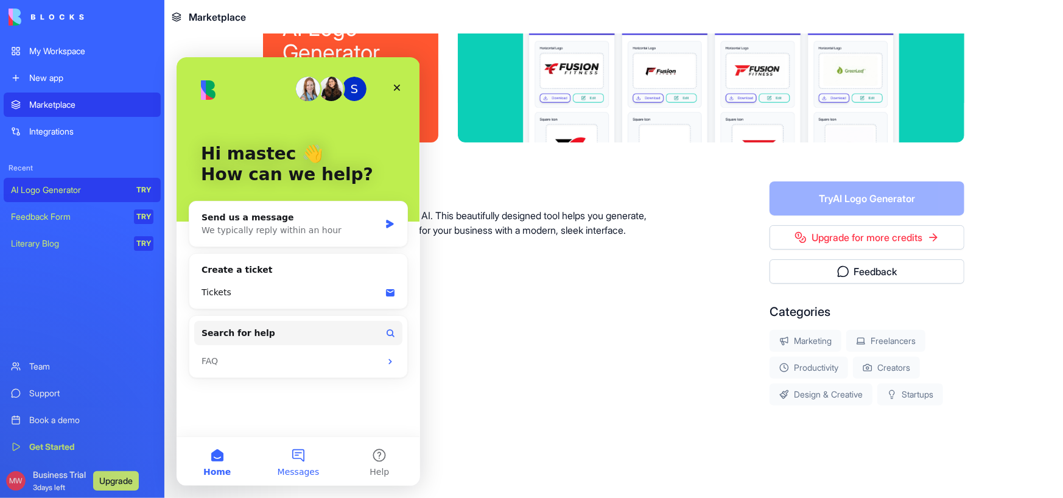
click at [297, 458] on button "Messages" at bounding box center [297, 461] width 81 height 49
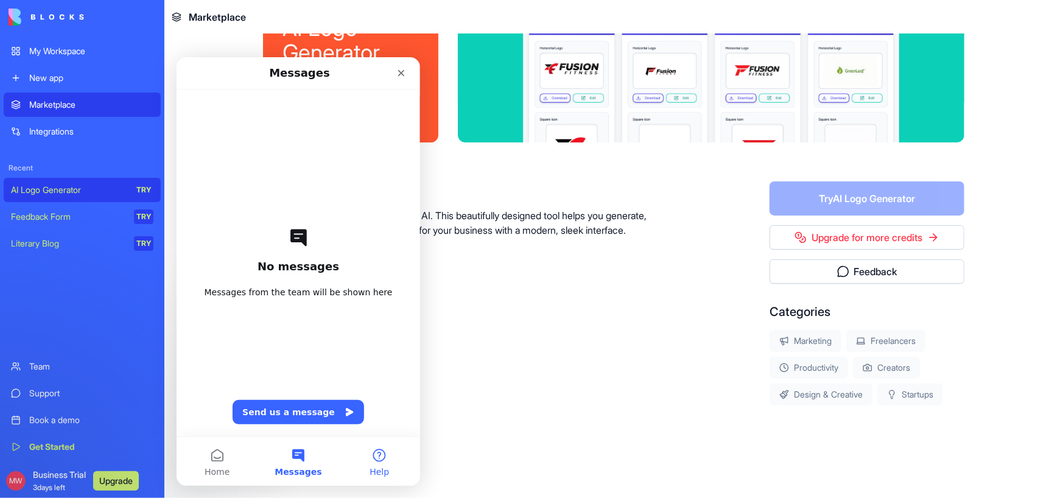
click at [381, 457] on button "Help" at bounding box center [379, 461] width 81 height 49
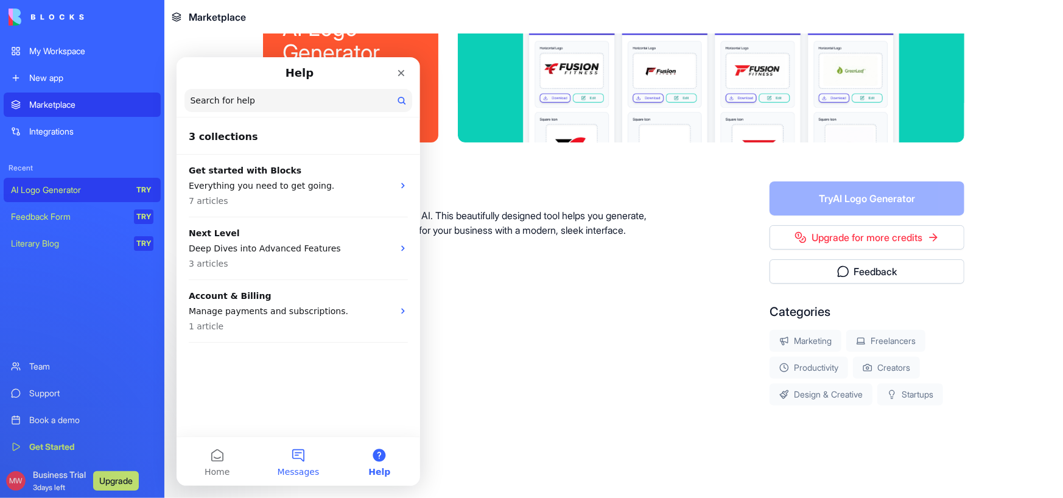
click at [300, 460] on button "Messages" at bounding box center [297, 461] width 81 height 49
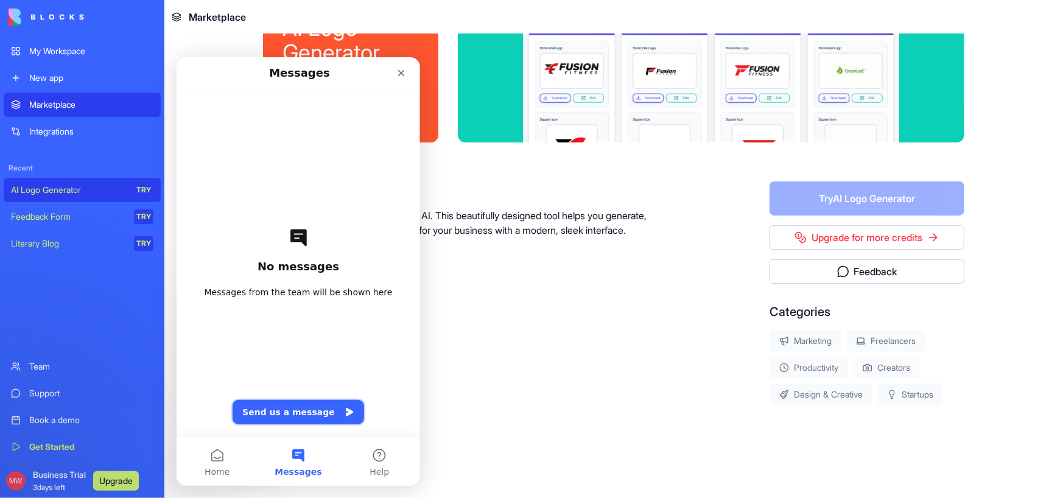
click at [312, 414] on button "Send us a message" at bounding box center [298, 412] width 132 height 24
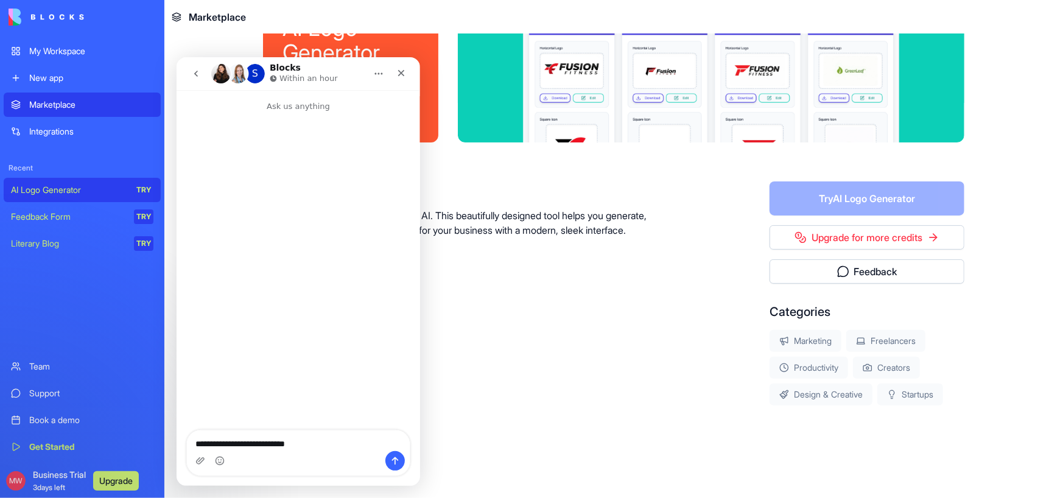
type textarea "**********"
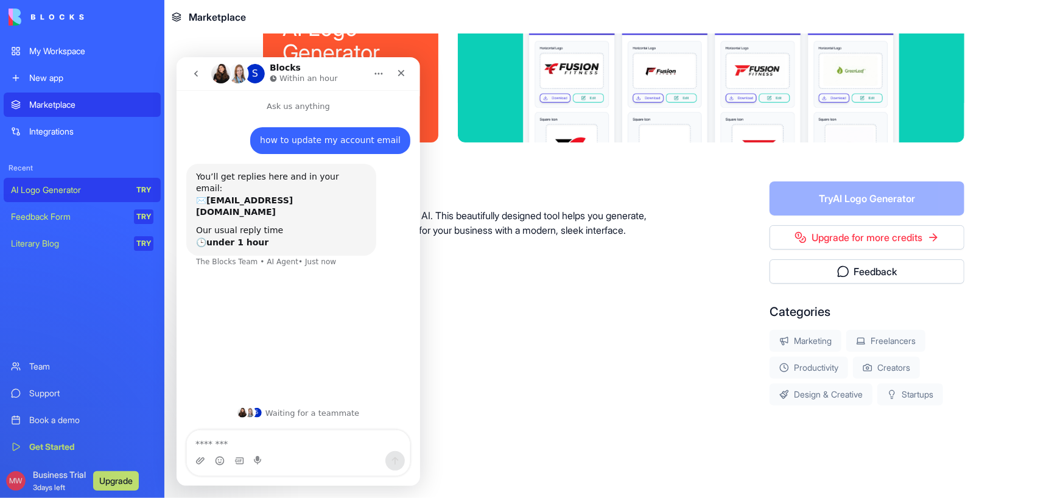
click at [256, 406] on div "S Waiting for a teammate" at bounding box center [298, 412] width 244 height 34
click at [401, 65] on div "Close" at bounding box center [401, 73] width 22 height 22
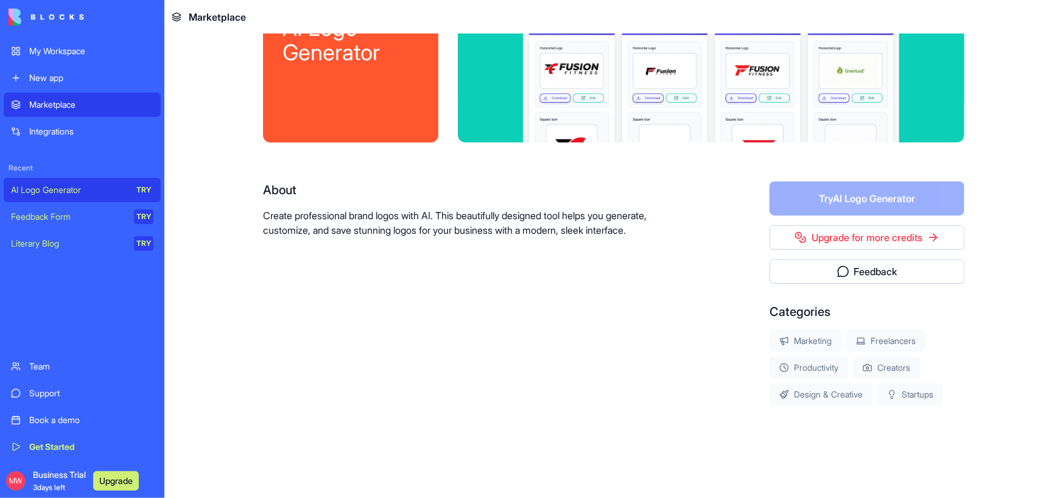
click at [66, 14] on img at bounding box center [47, 17] width 76 height 17
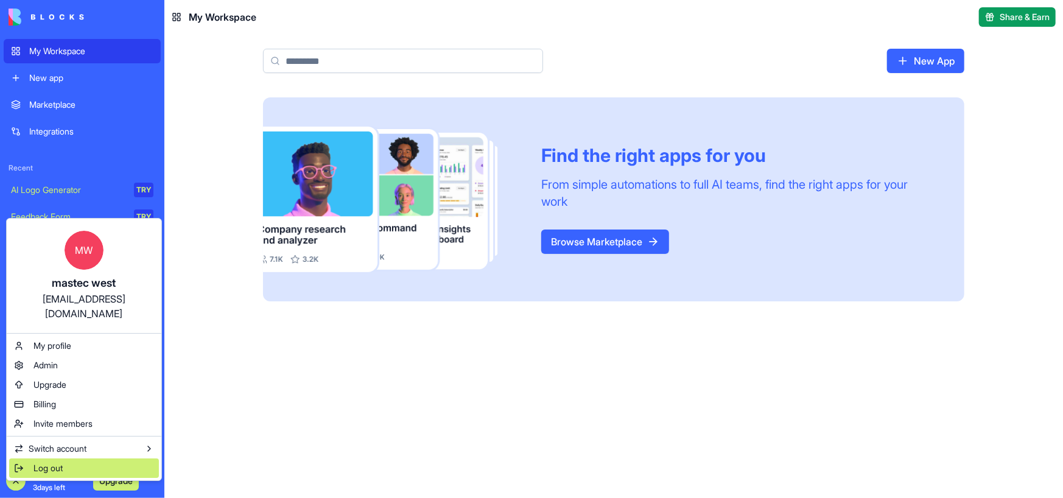
click at [43, 462] on span "Log out" at bounding box center [47, 468] width 29 height 12
click at [41, 462] on span "Log out" at bounding box center [47, 468] width 29 height 12
